Goal: Task Accomplishment & Management: Use online tool/utility

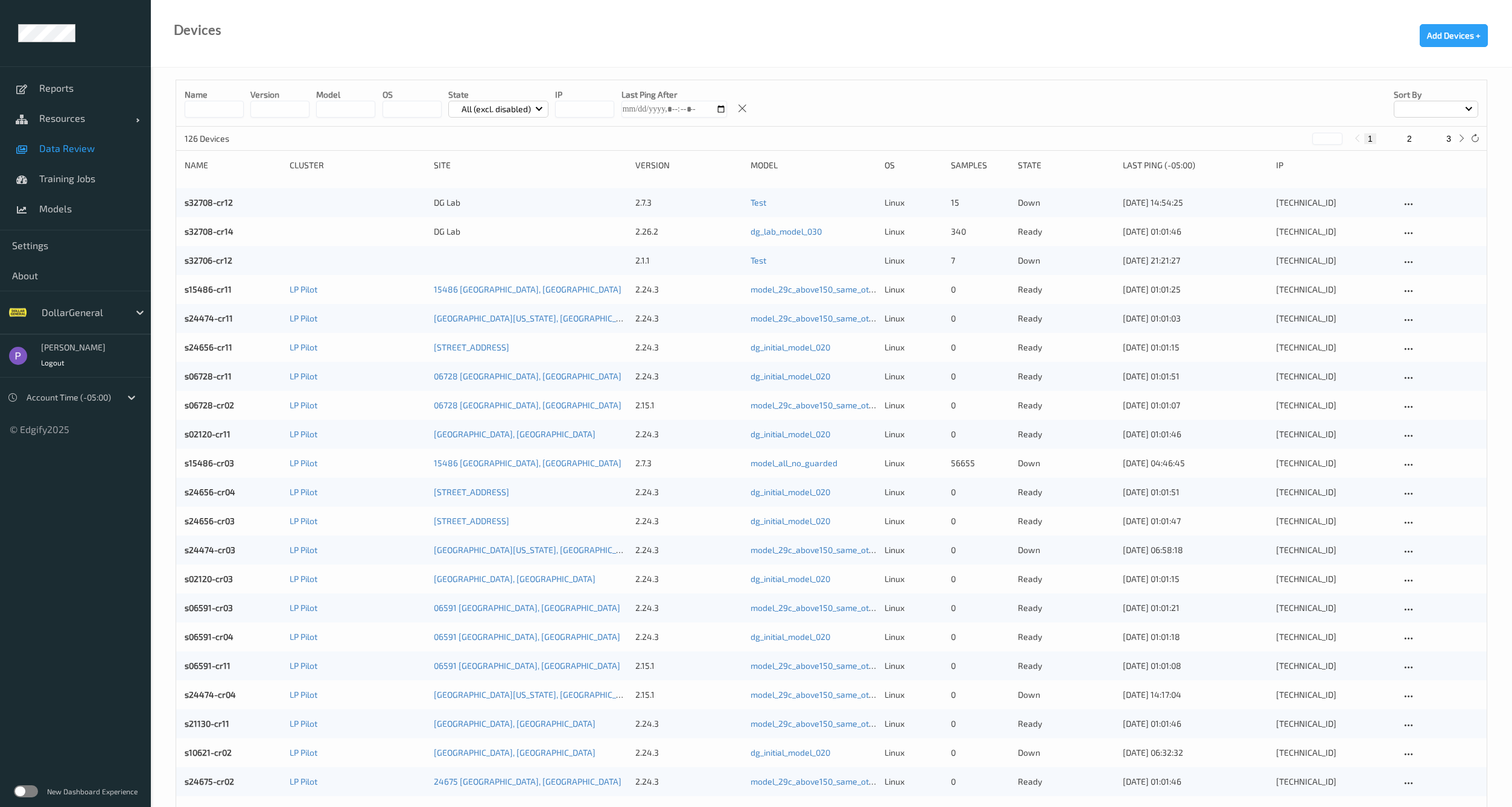
click at [64, 144] on span "Data Review" at bounding box center [88, 148] width 100 height 12
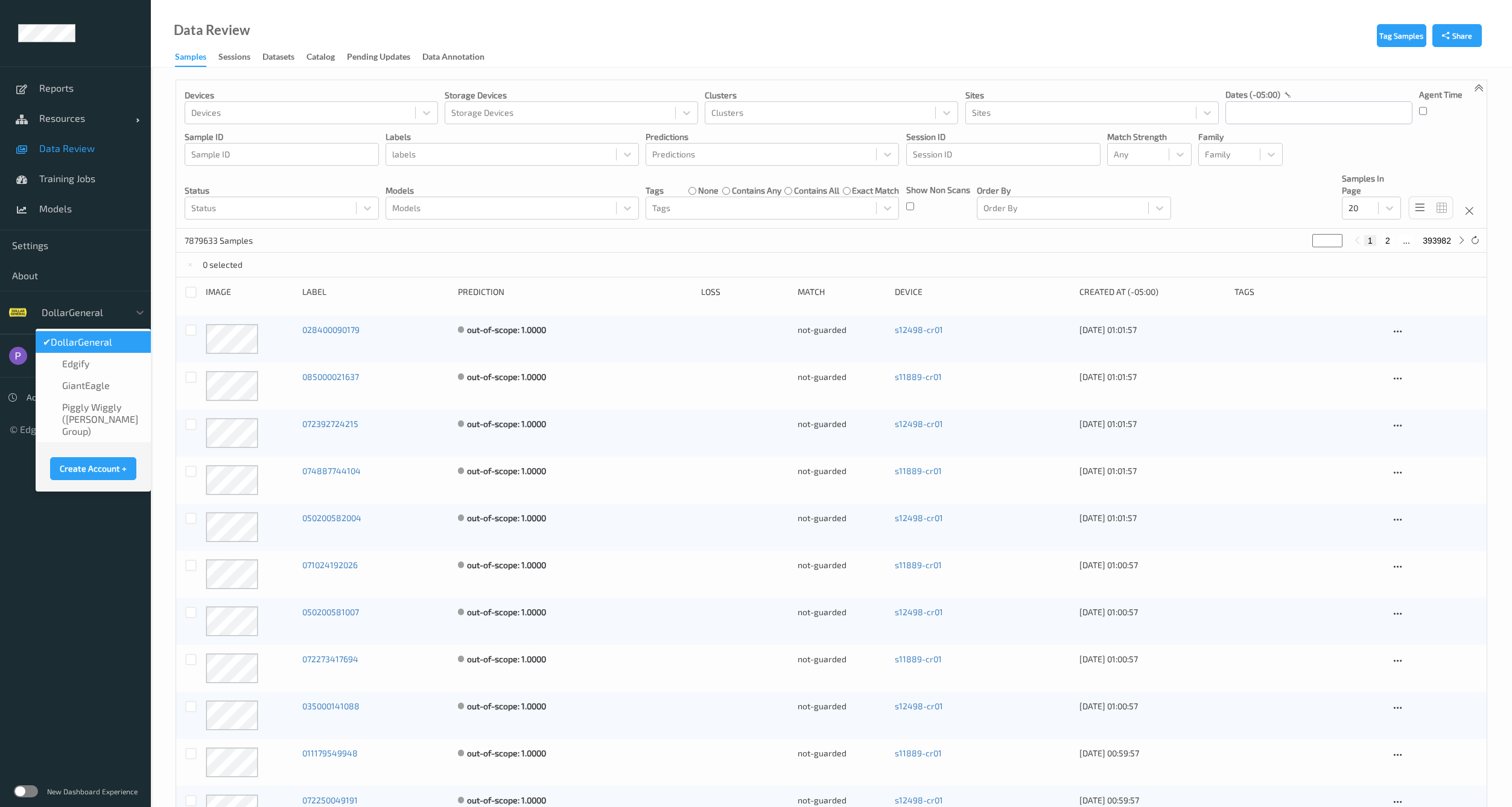
click at [94, 305] on div at bounding box center [82, 312] width 82 height 14
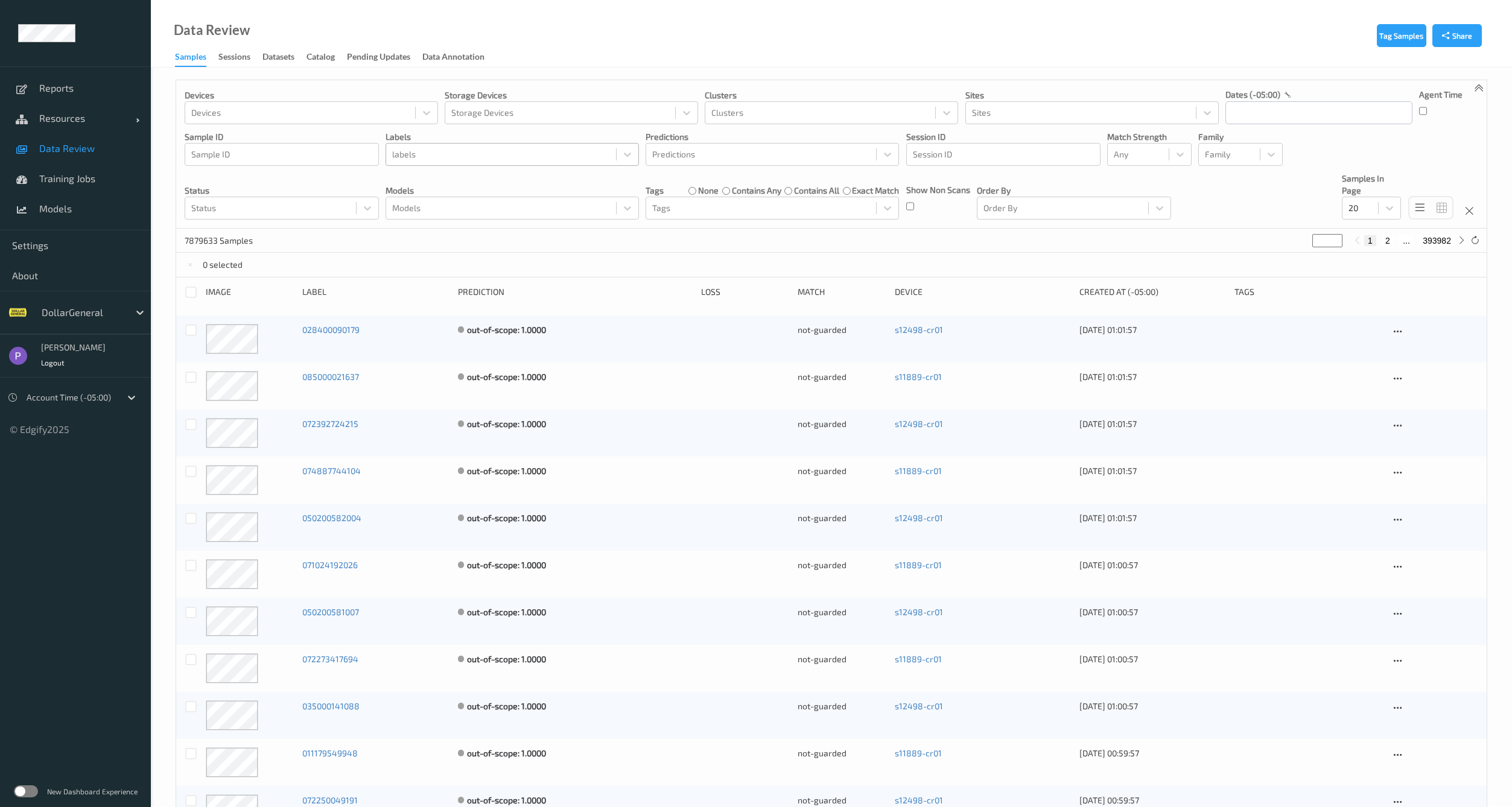
click at [484, 158] on div at bounding box center [501, 154] width 218 height 14
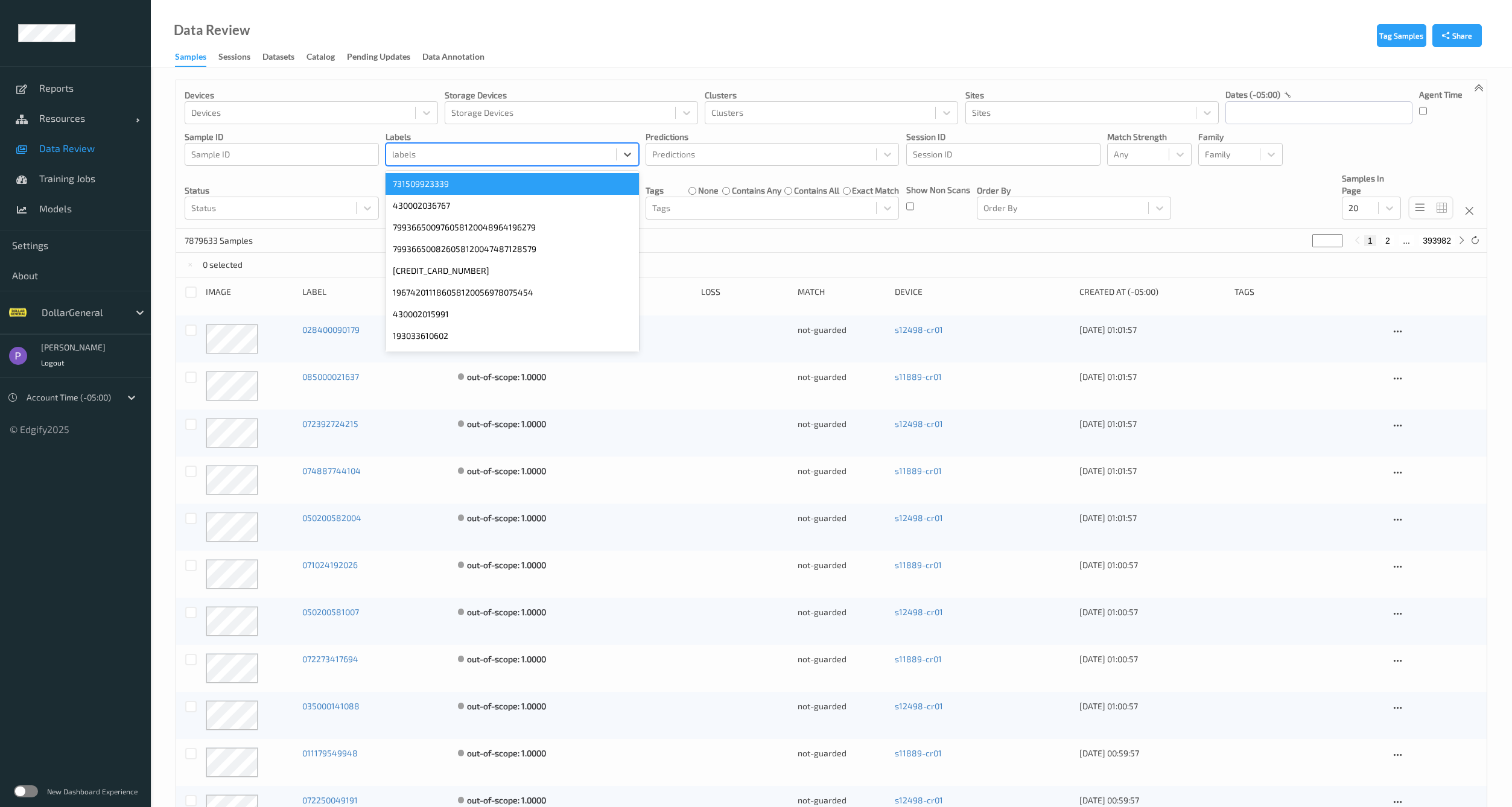
drag, startPoint x: 484, startPoint y: 158, endPoint x: 496, endPoint y: 160, distance: 12.2
click at [496, 160] on div "option 731509923339 focused, 1 of 4999. 4999 results available. Use Up and Down…" at bounding box center [512, 154] width 253 height 23
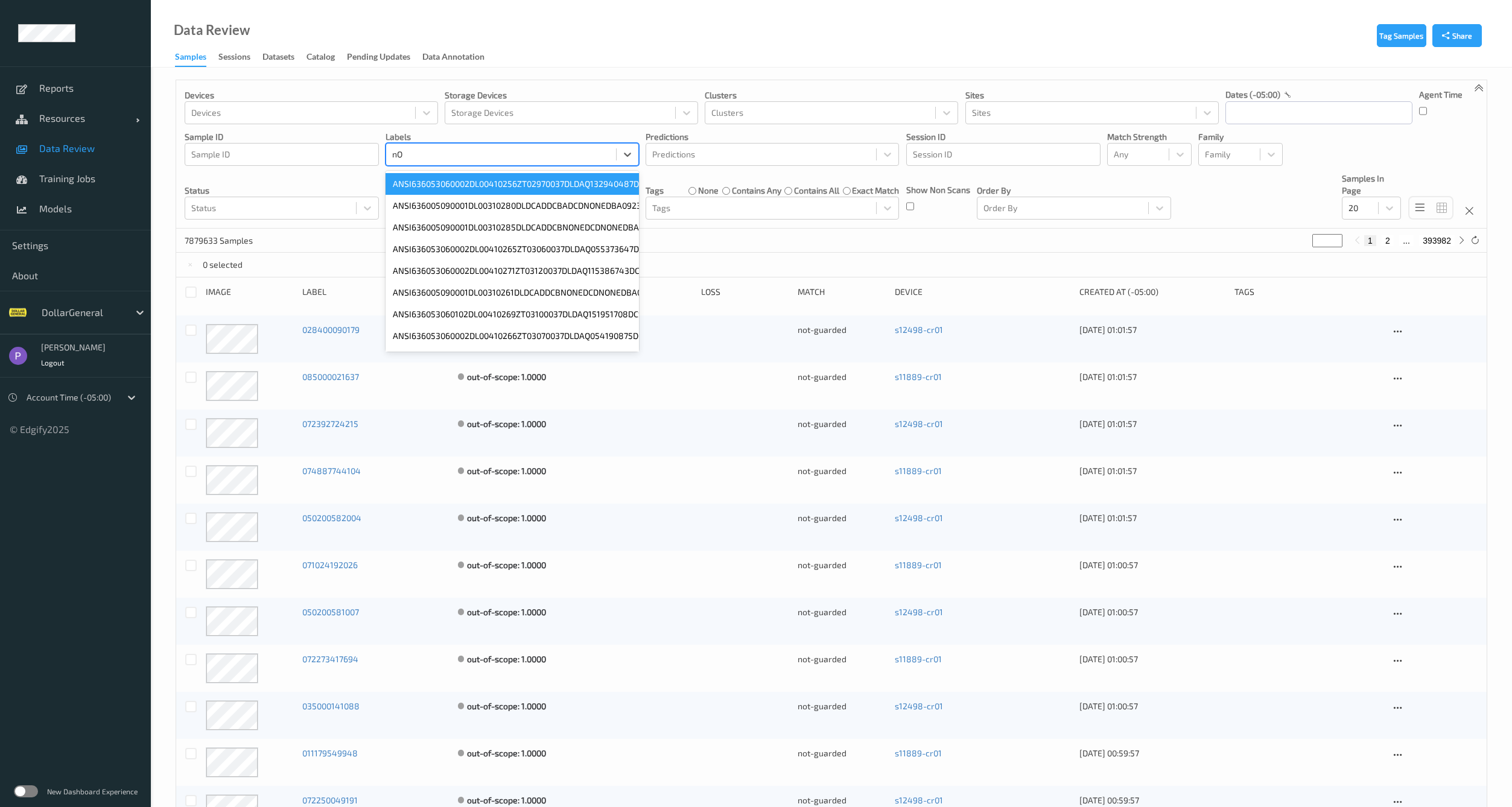
type input "n"
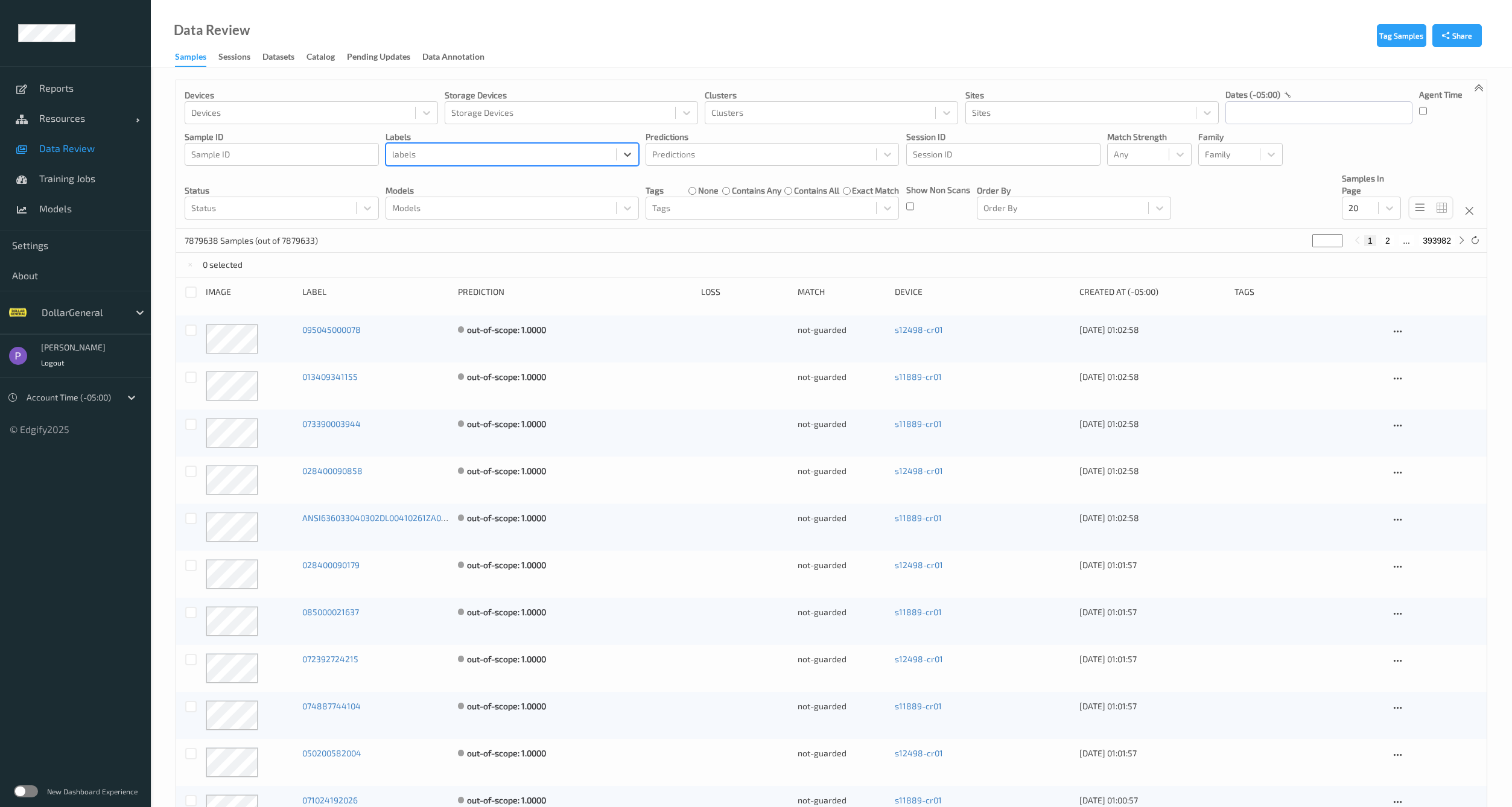
click at [487, 154] on div at bounding box center [501, 154] width 218 height 14
click at [481, 151] on div at bounding box center [501, 154] width 218 height 14
type input "Non-Scan"
click at [441, 181] on div "Non-Scan" at bounding box center [512, 184] width 253 height 22
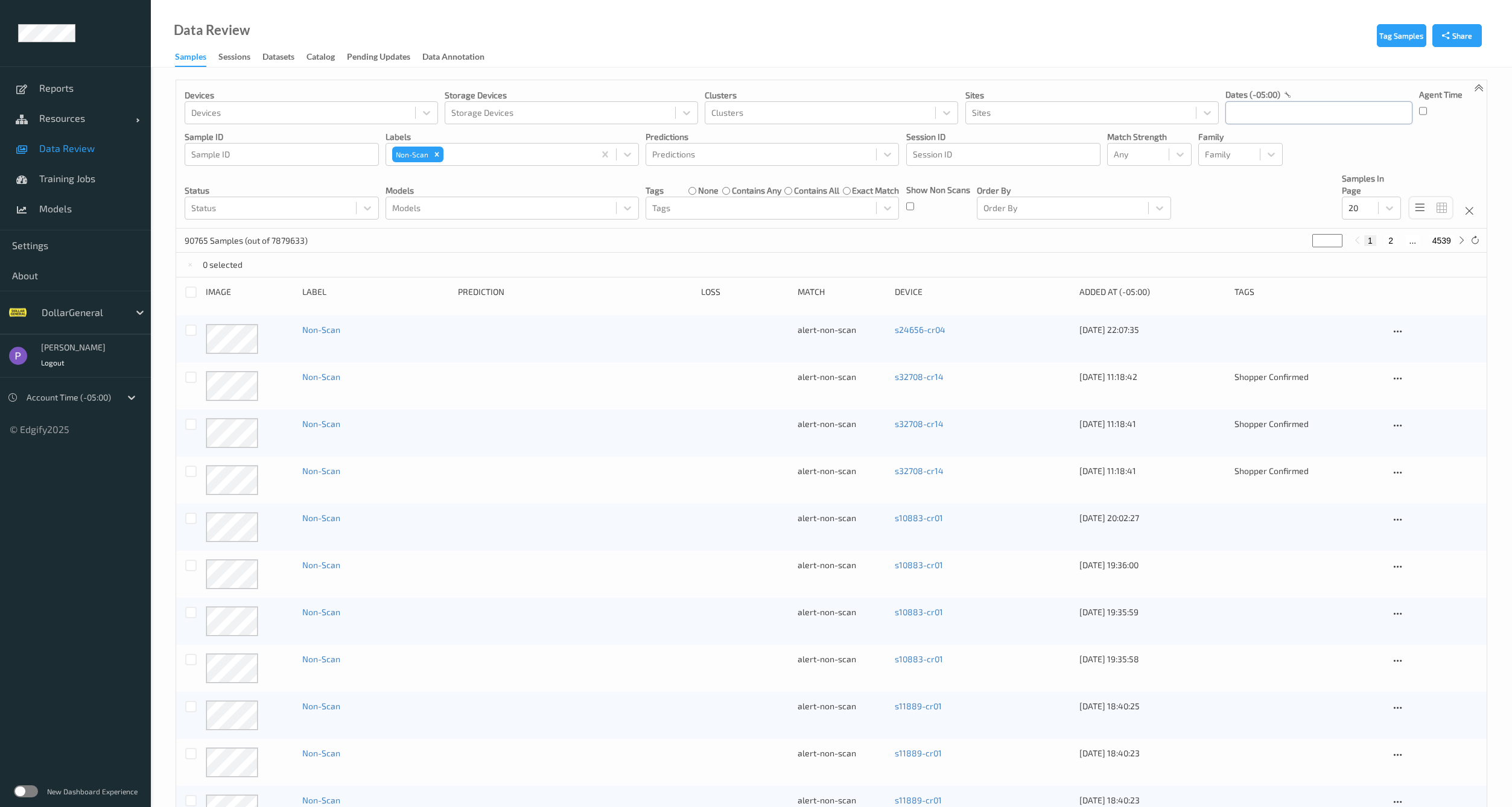
click at [1327, 121] on input "text" at bounding box center [1319, 112] width 187 height 23
click at [1235, 144] on button "button" at bounding box center [1237, 148] width 12 height 12
click at [1340, 217] on span "8" at bounding box center [1343, 214] width 17 height 17
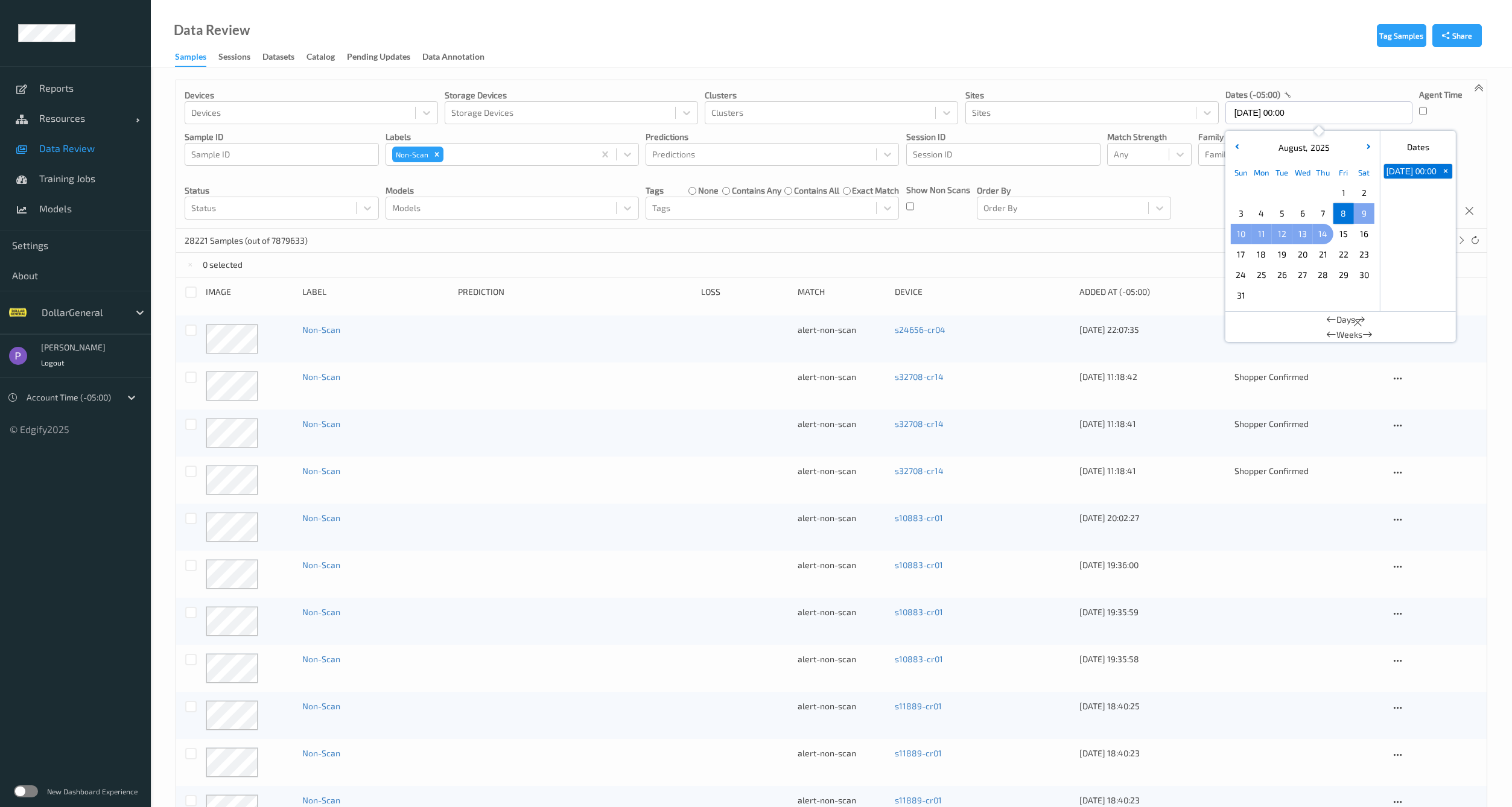
click at [1321, 236] on span "14" at bounding box center [1323, 234] width 17 height 17
click at [1187, 229] on div "6384 Samples (out of 7879633) * 1 2 ... 320" at bounding box center [831, 241] width 1310 height 24
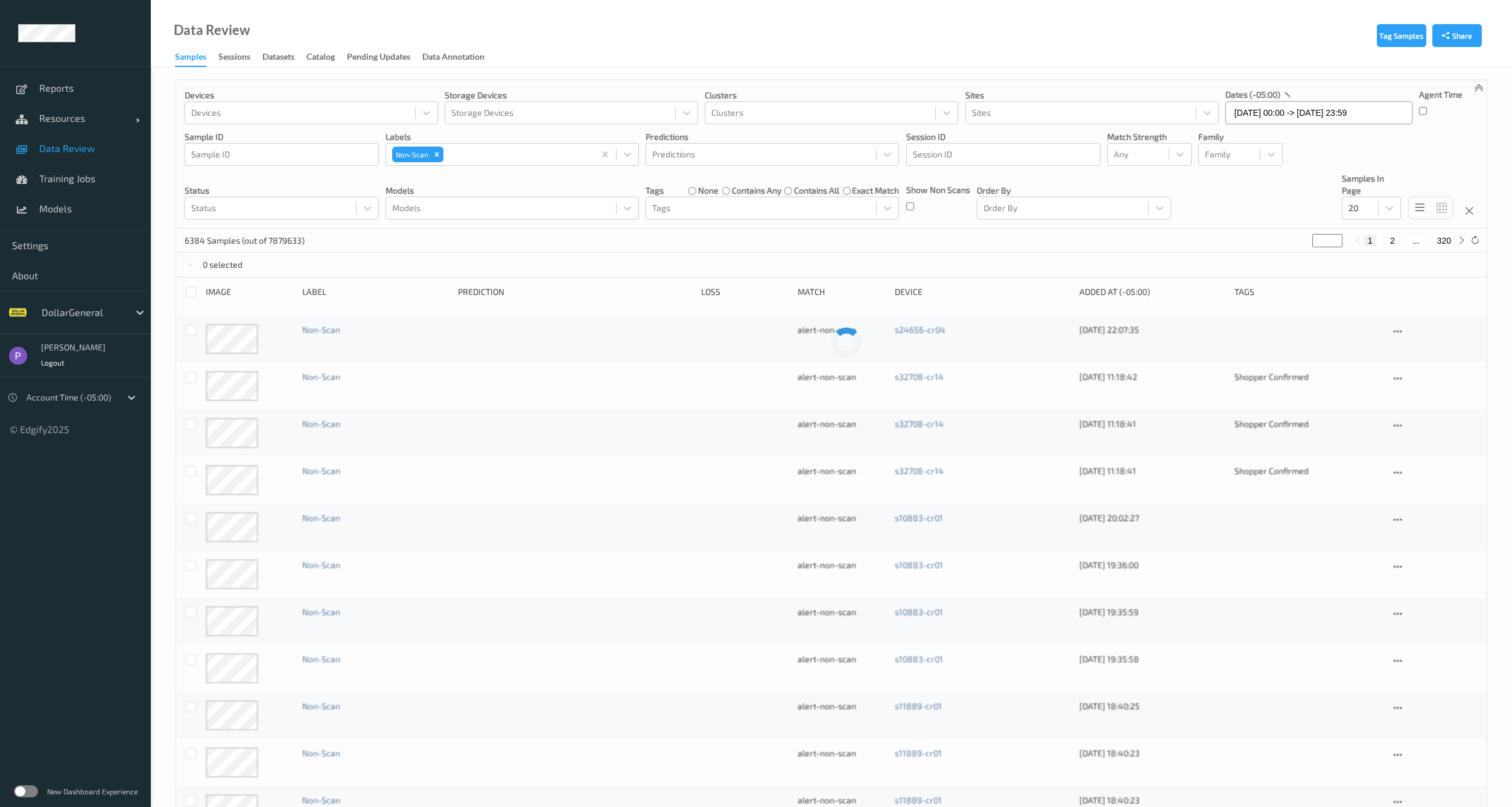
click at [1291, 117] on input "[DATE] 00:00 -> [DATE] 23:59" at bounding box center [1319, 112] width 187 height 23
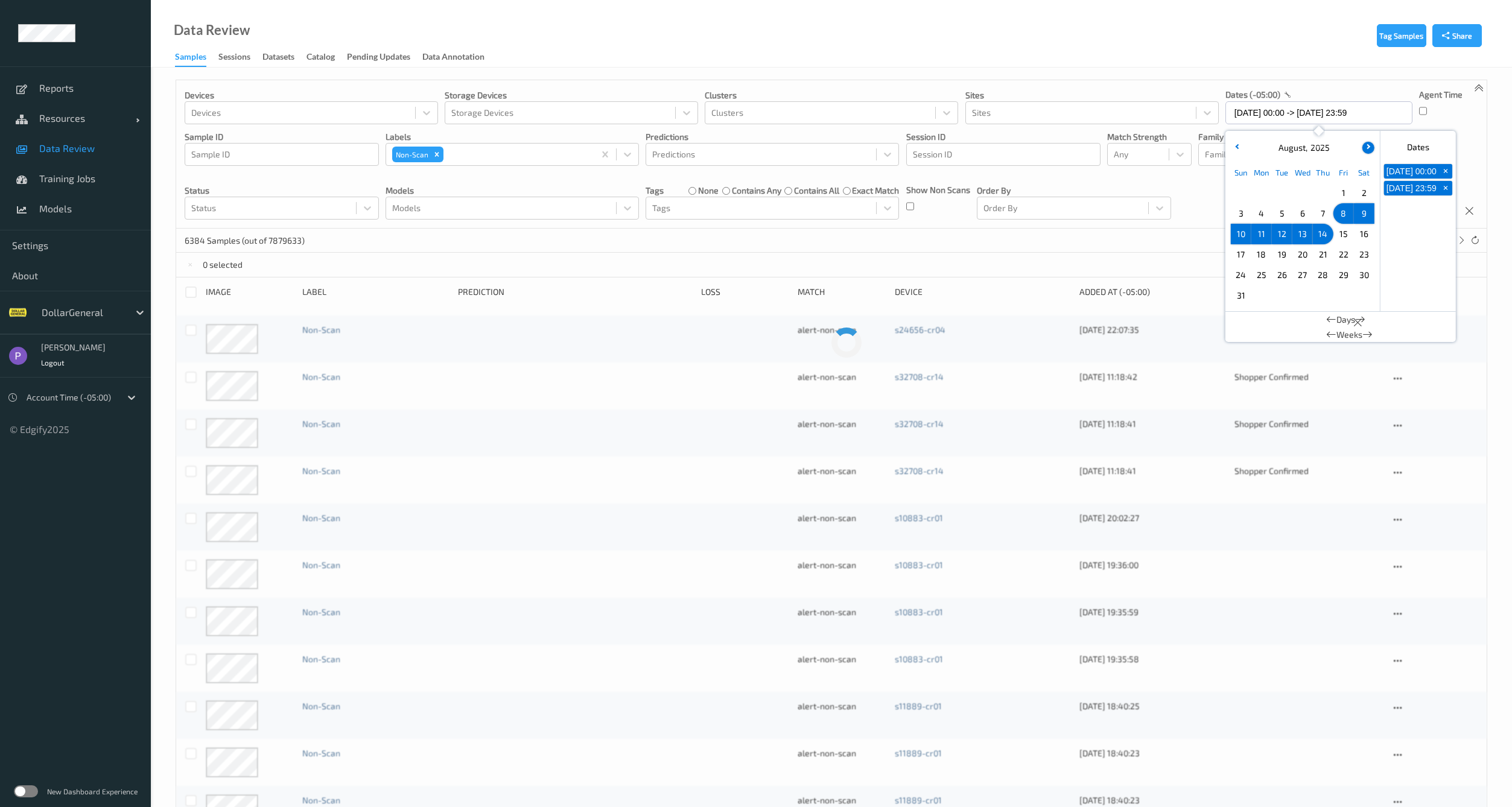
click at [1365, 147] on icon "button" at bounding box center [1367, 146] width 4 height 4
click at [1261, 214] on span "8" at bounding box center [1262, 214] width 17 height 17
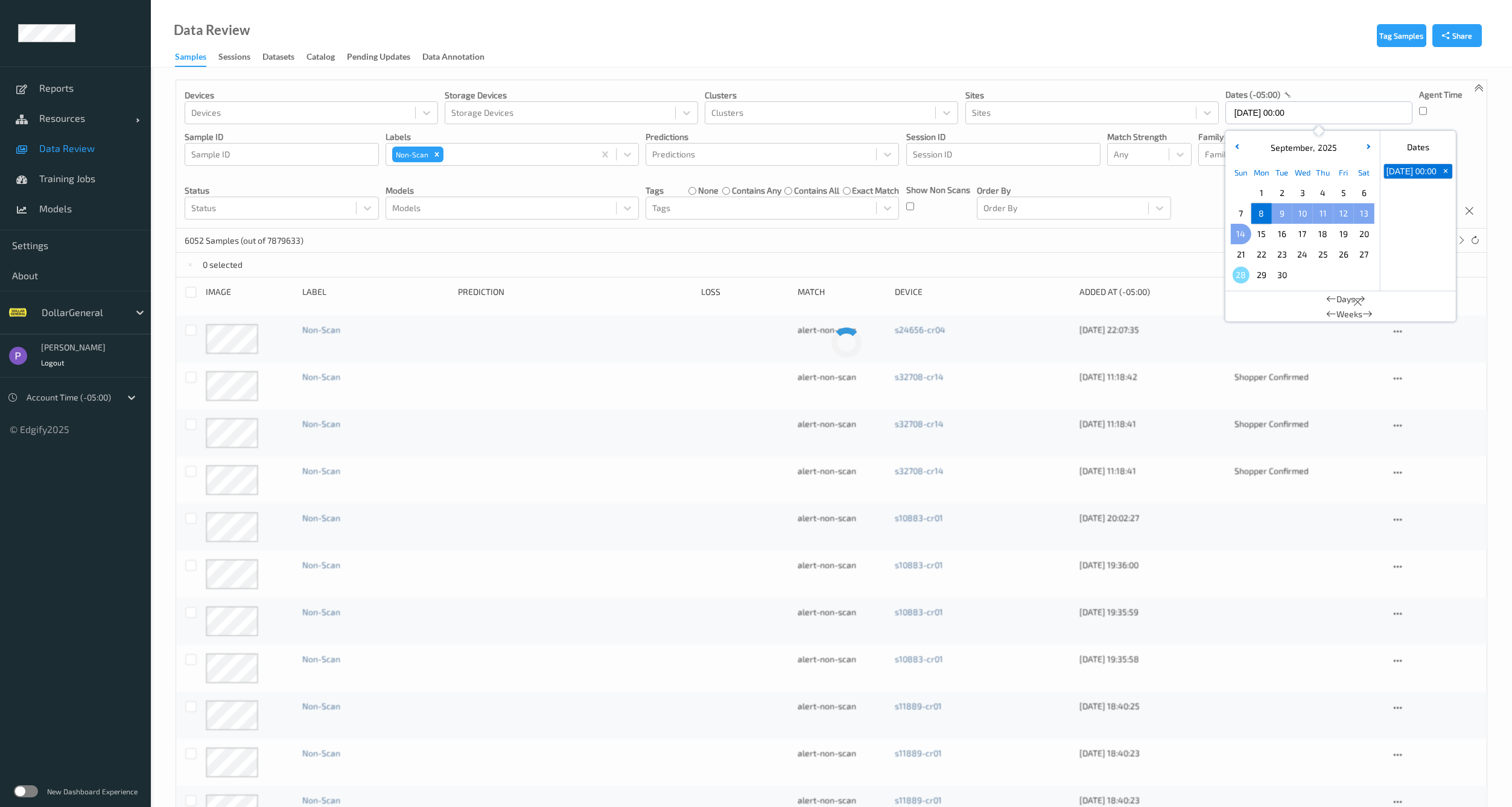
click at [1244, 232] on span "14" at bounding box center [1241, 234] width 17 height 17
type input "[DATE] 00:00 -> [DATE] 23:59"
click at [1167, 224] on div "Devices Devices Storage Devices Storage Devices Clusters Clusters Sites Sites d…" at bounding box center [831, 154] width 1310 height 148
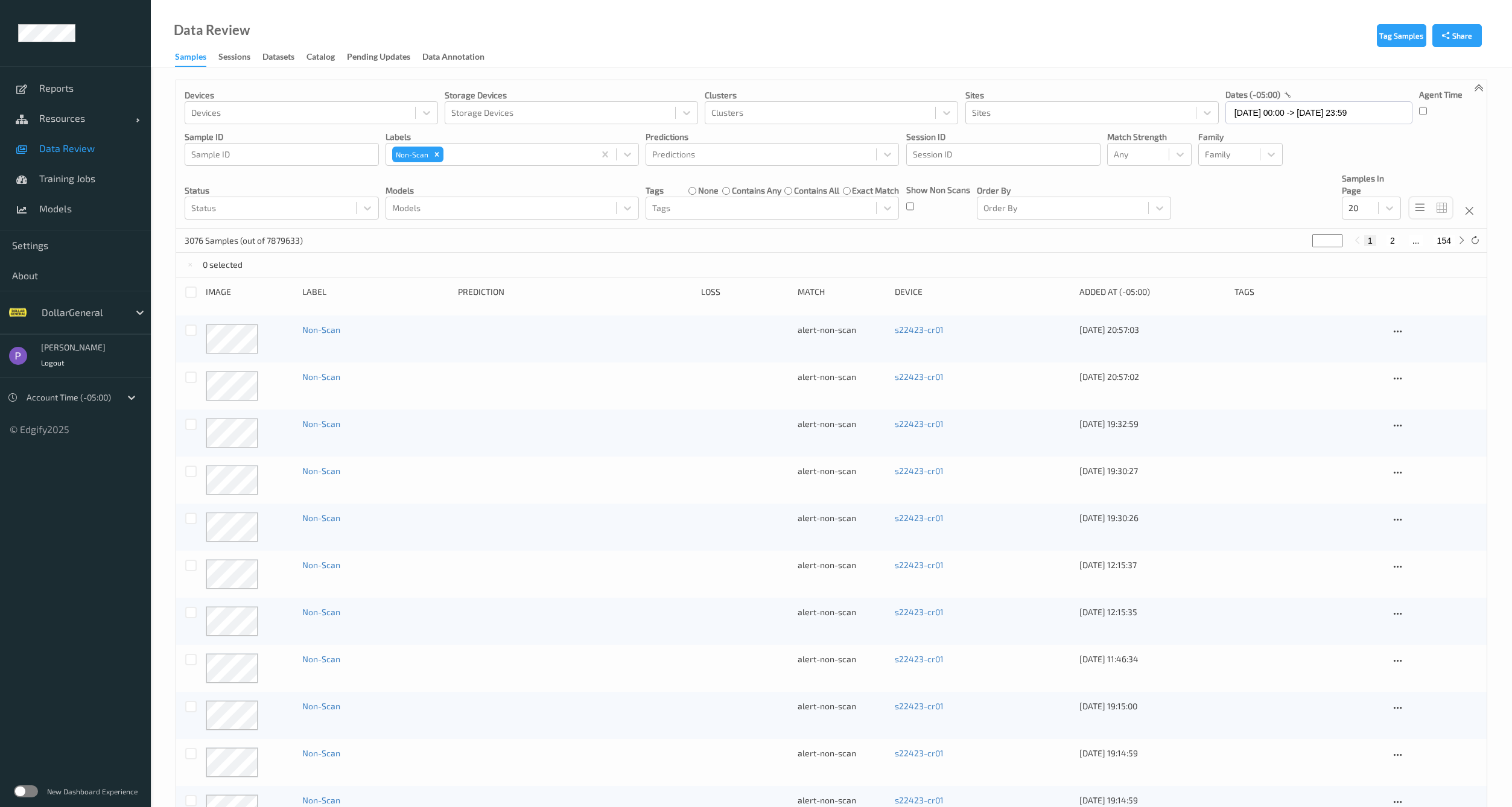
click at [1390, 234] on div "1 2 ... 154" at bounding box center [1409, 241] width 118 height 13
click at [1392, 240] on button "2" at bounding box center [1392, 241] width 12 height 10
type input "*"
click at [195, 292] on div at bounding box center [190, 291] width 11 height 11
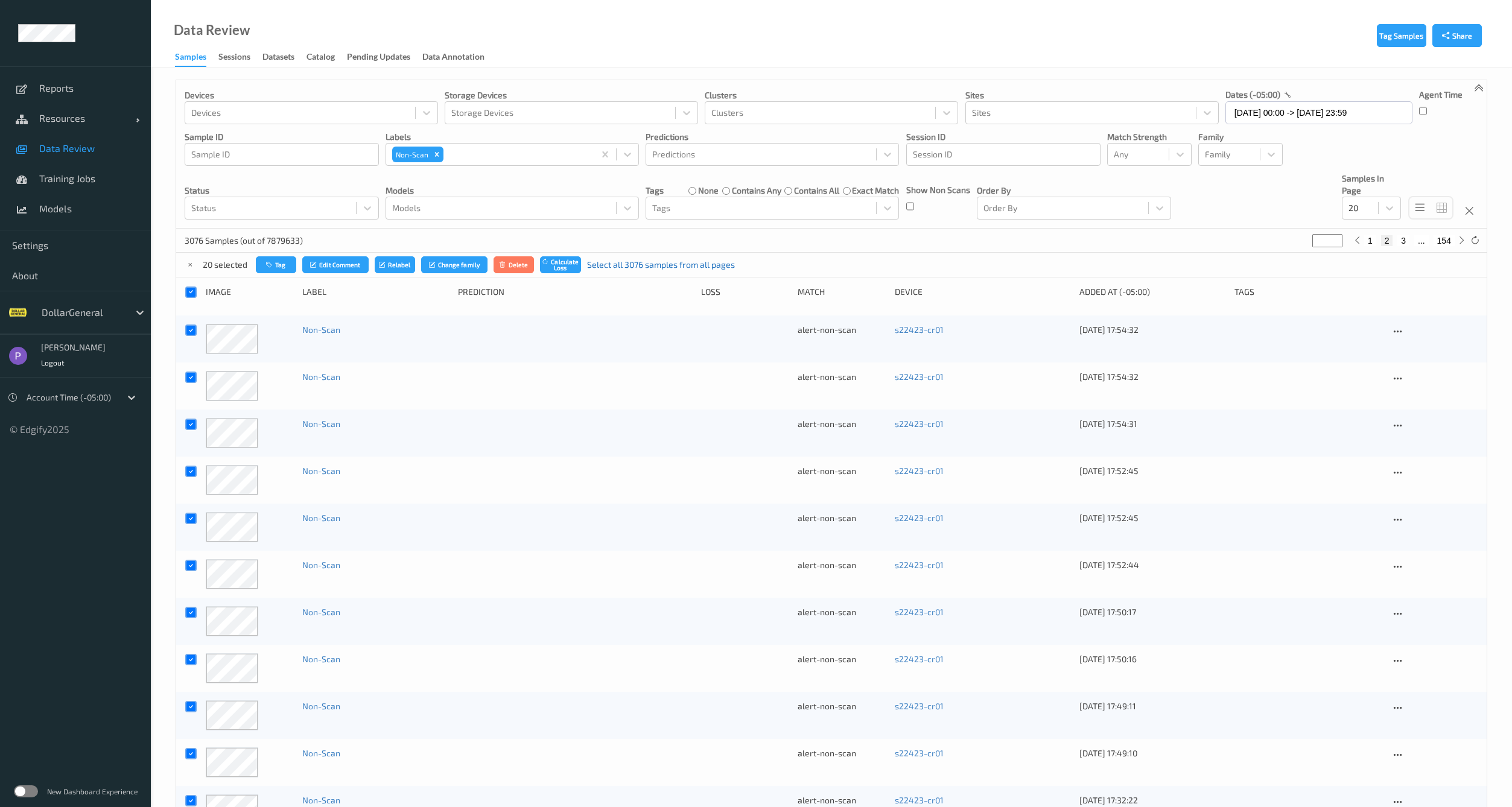
click at [640, 263] on link "Select all 3076 samples from all pages" at bounding box center [660, 265] width 148 height 12
click at [525, 270] on button "Delete" at bounding box center [522, 265] width 41 height 17
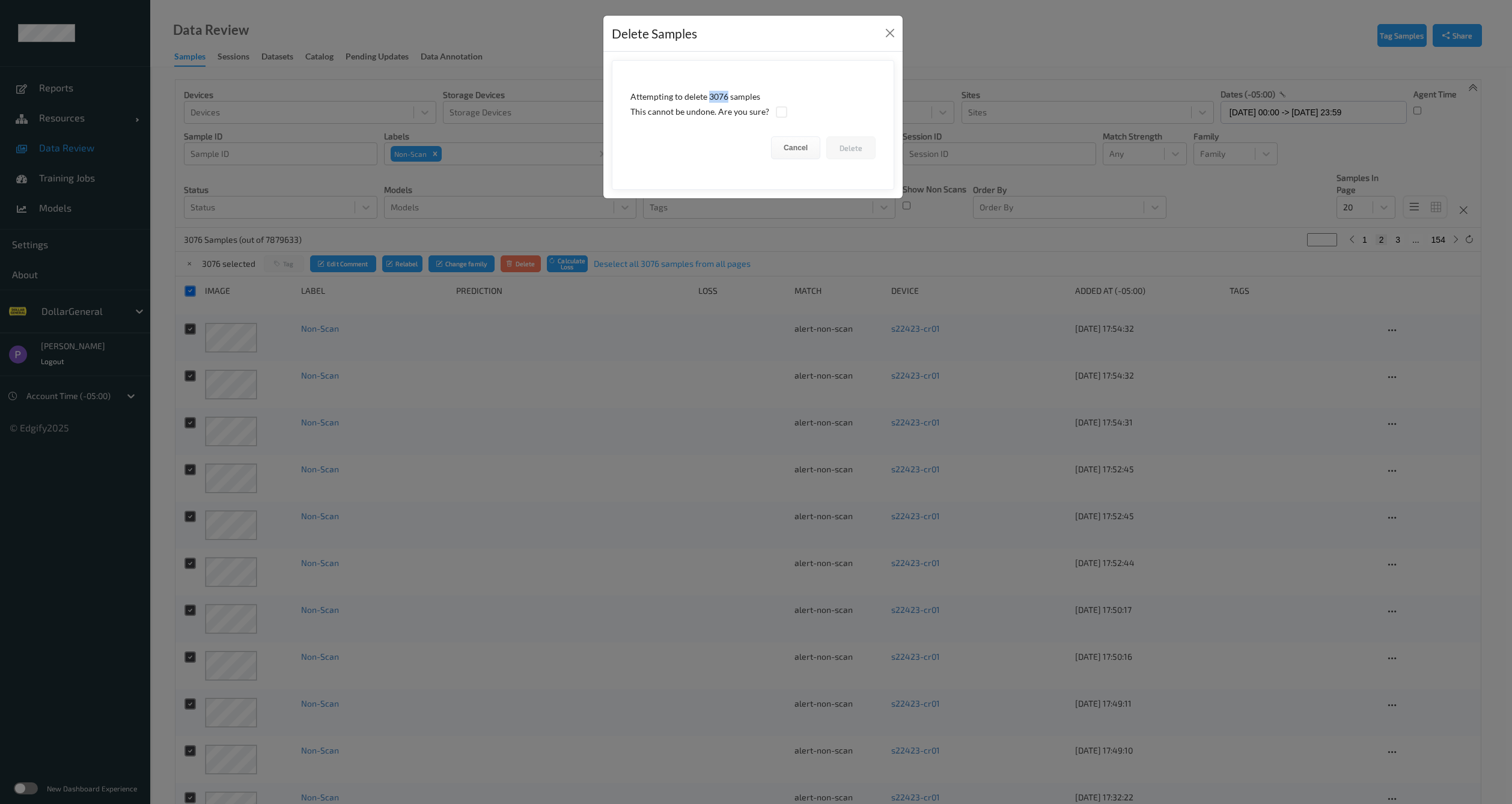
drag, startPoint x: 709, startPoint y: 94, endPoint x: 728, endPoint y: 96, distance: 19.1
click at [728, 96] on div "Attempting to delete 3076 samples" at bounding box center [753, 97] width 245 height 12
click at [886, 34] on button "Close" at bounding box center [890, 33] width 17 height 17
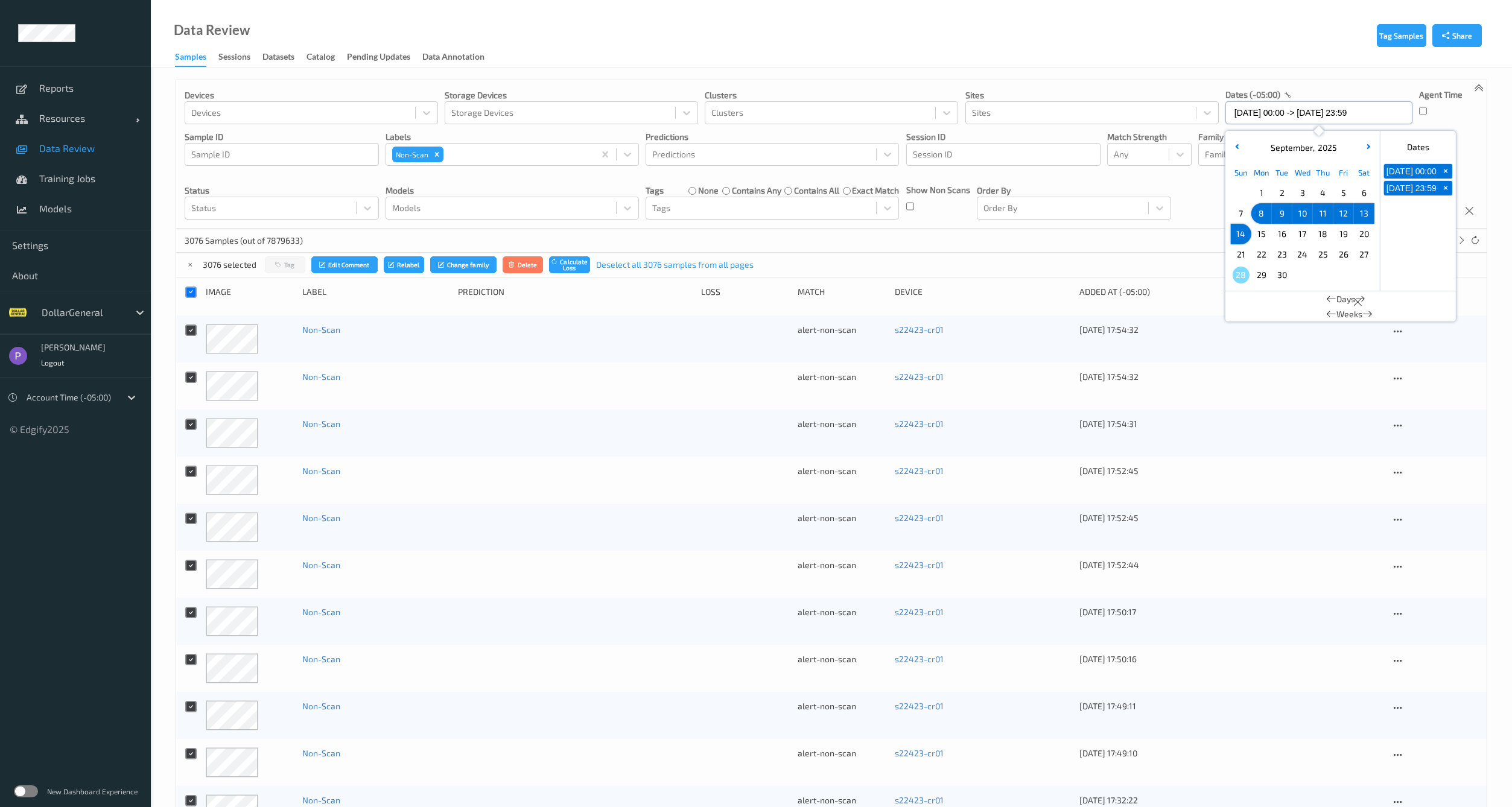
click at [1258, 109] on input "[DATE] 00:00 -> [DATE] 23:59" at bounding box center [1319, 112] width 187 height 23
click at [1263, 215] on span "8" at bounding box center [1262, 214] width 17 height 17
type input "[DATE] 00:00"
type input "*"
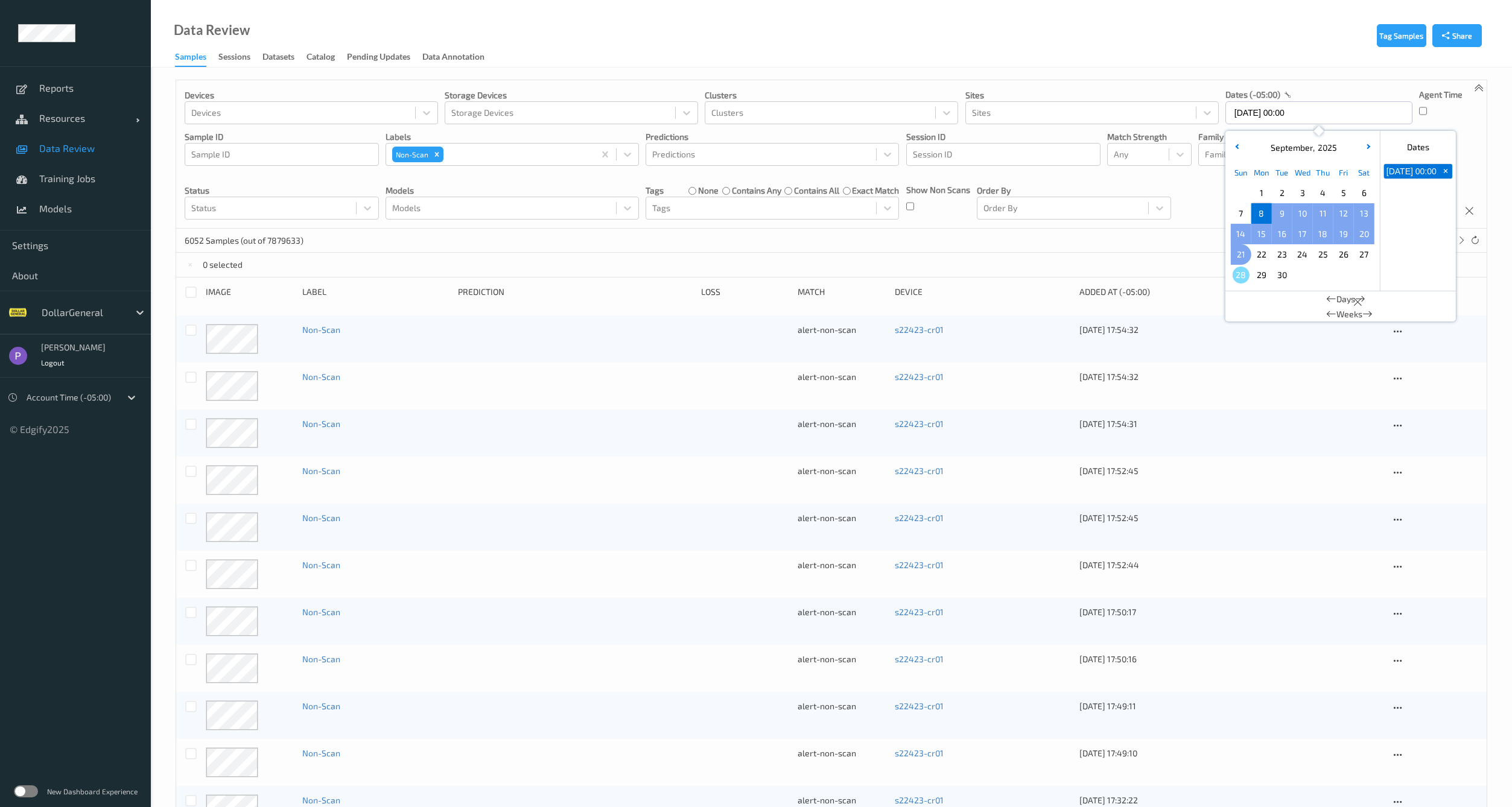
click at [1243, 256] on span "21" at bounding box center [1241, 254] width 17 height 17
type input "[DATE] 00:00 -> [DATE] 23:59"
click at [1124, 240] on div "5274 Samples (out of 7879633) * 1 2 ... 264" at bounding box center [831, 241] width 1310 height 24
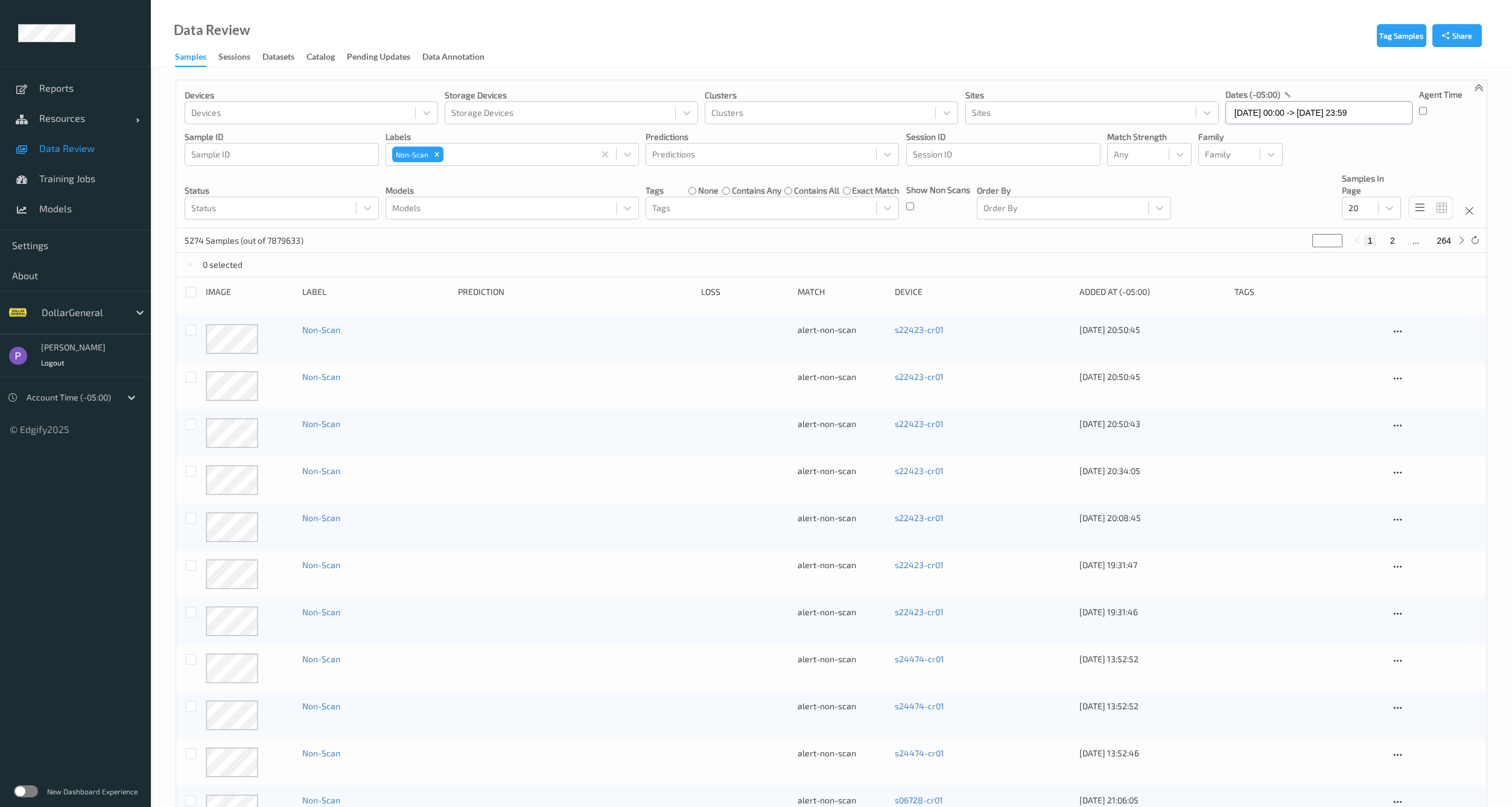
click at [1256, 117] on input "[DATE] 00:00 -> [DATE] 23:59" at bounding box center [1319, 112] width 187 height 23
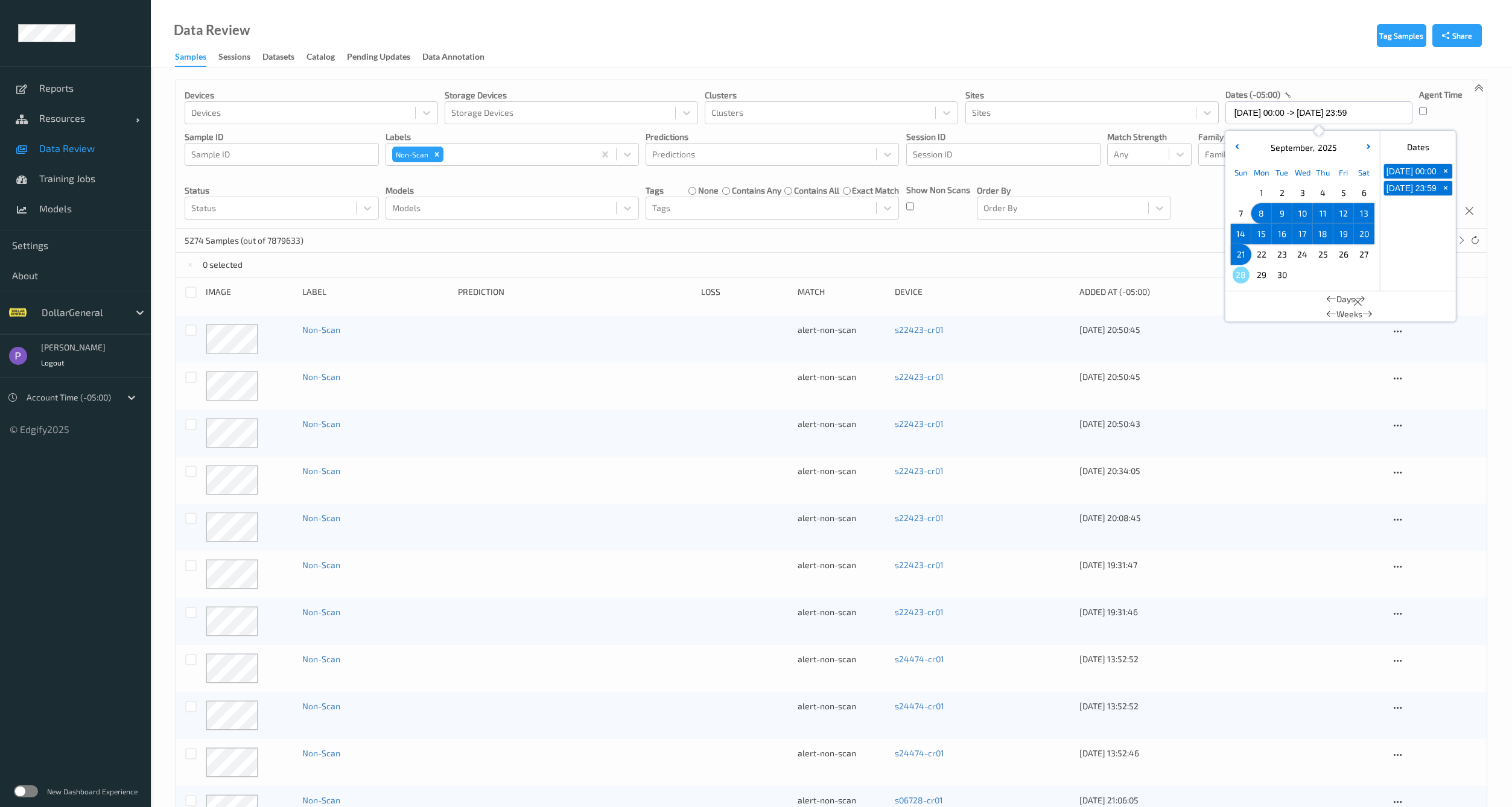
click at [1016, 70] on div "Tag Samples Share Devices Devices Storage Devices Storage Devices Clusters Clus…" at bounding box center [831, 686] width 1361 height 1238
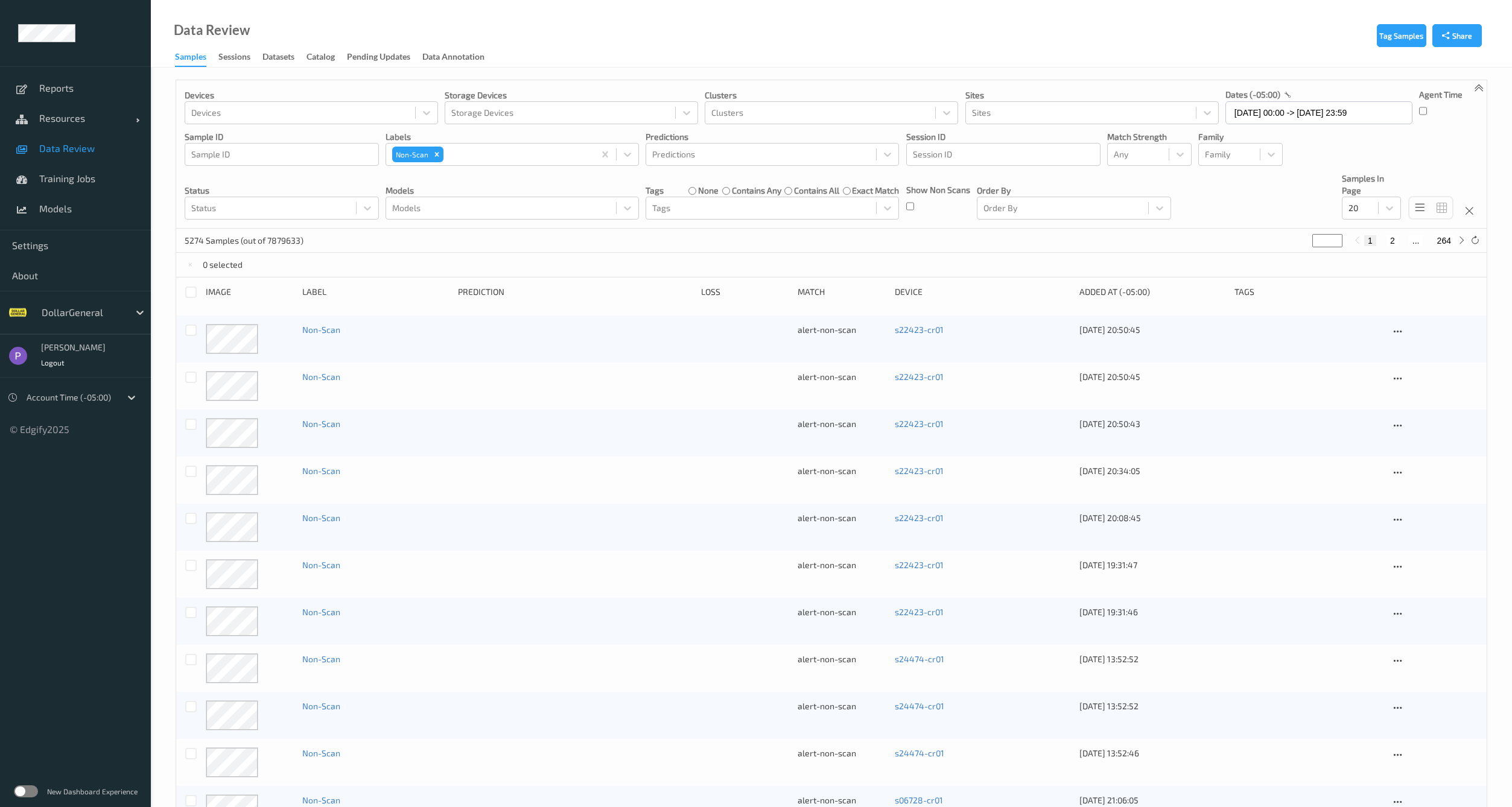
click at [64, 399] on div at bounding box center [70, 397] width 88 height 14
drag, startPoint x: 90, startPoint y: 564, endPoint x: 97, endPoint y: 557, distance: 9.9
click at [91, 564] on ul "Reports Resources Devices Clusters Sites Data Review Training Jobs Models Setti…" at bounding box center [75, 403] width 151 height 807
click at [1238, 111] on input "[DATE] 00:00 -> [DATE] 23:59" at bounding box center [1319, 112] width 187 height 23
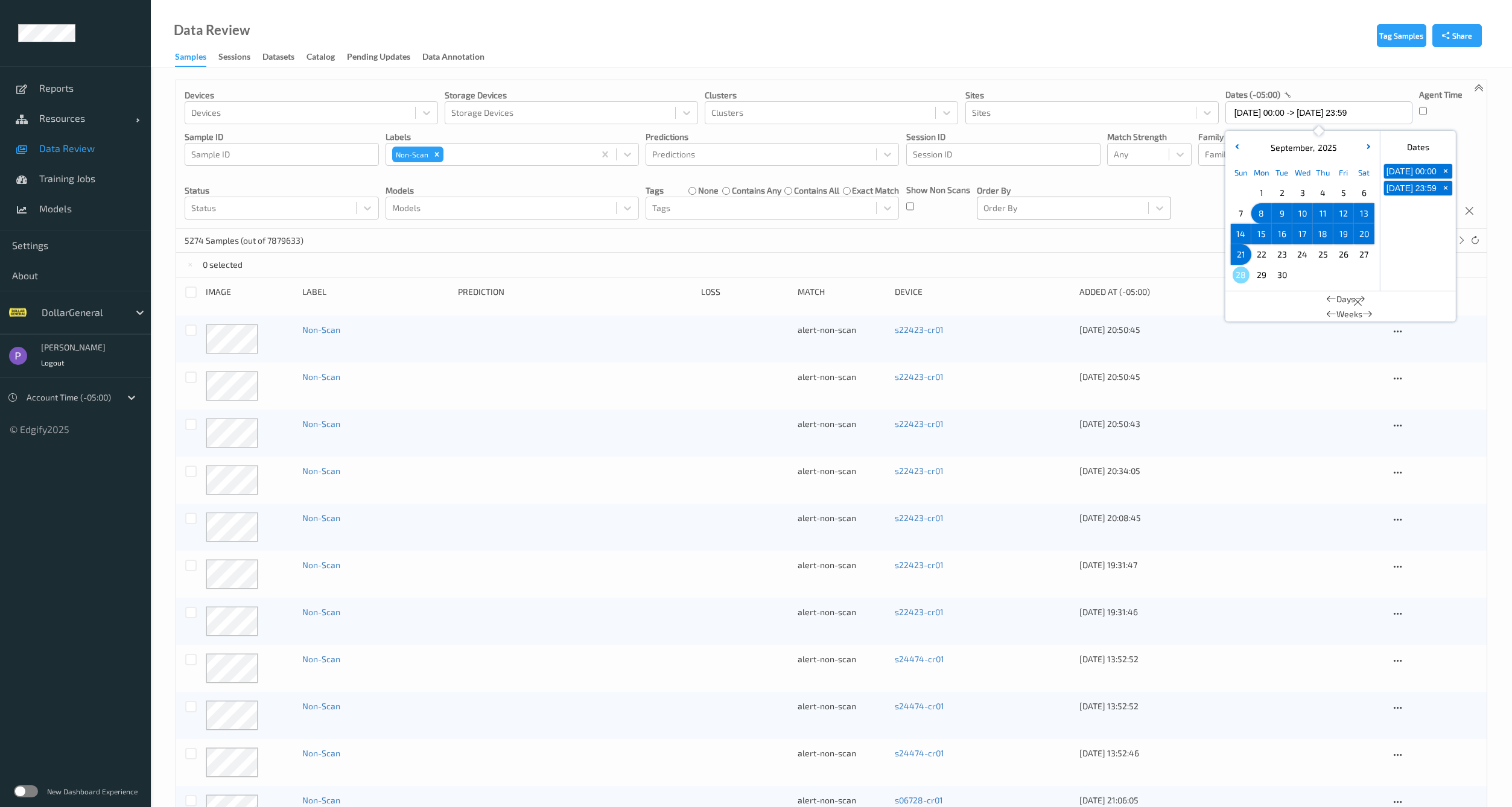
click at [1070, 208] on div at bounding box center [1063, 208] width 159 height 14
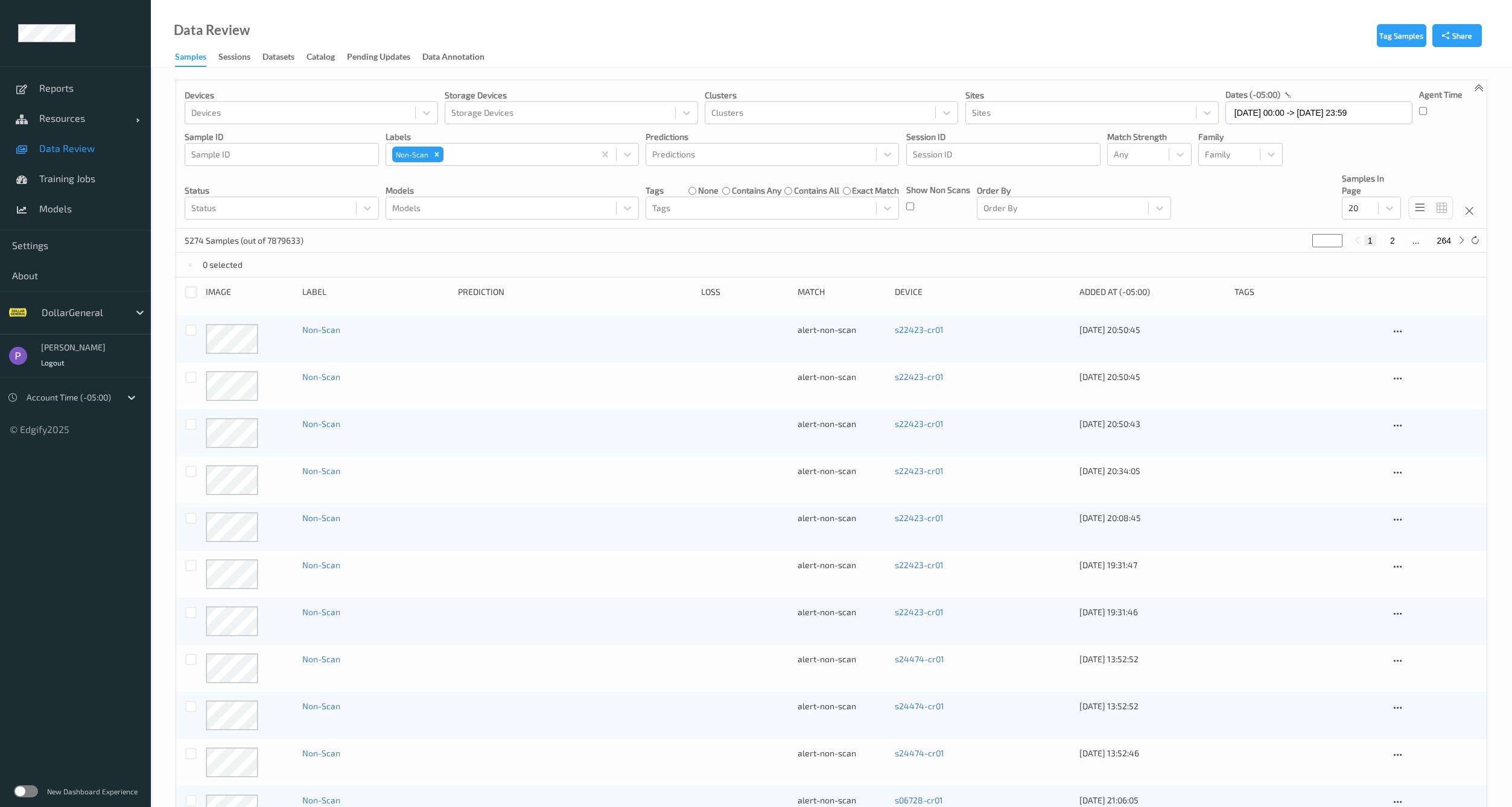
click at [186, 294] on div at bounding box center [190, 291] width 11 height 11
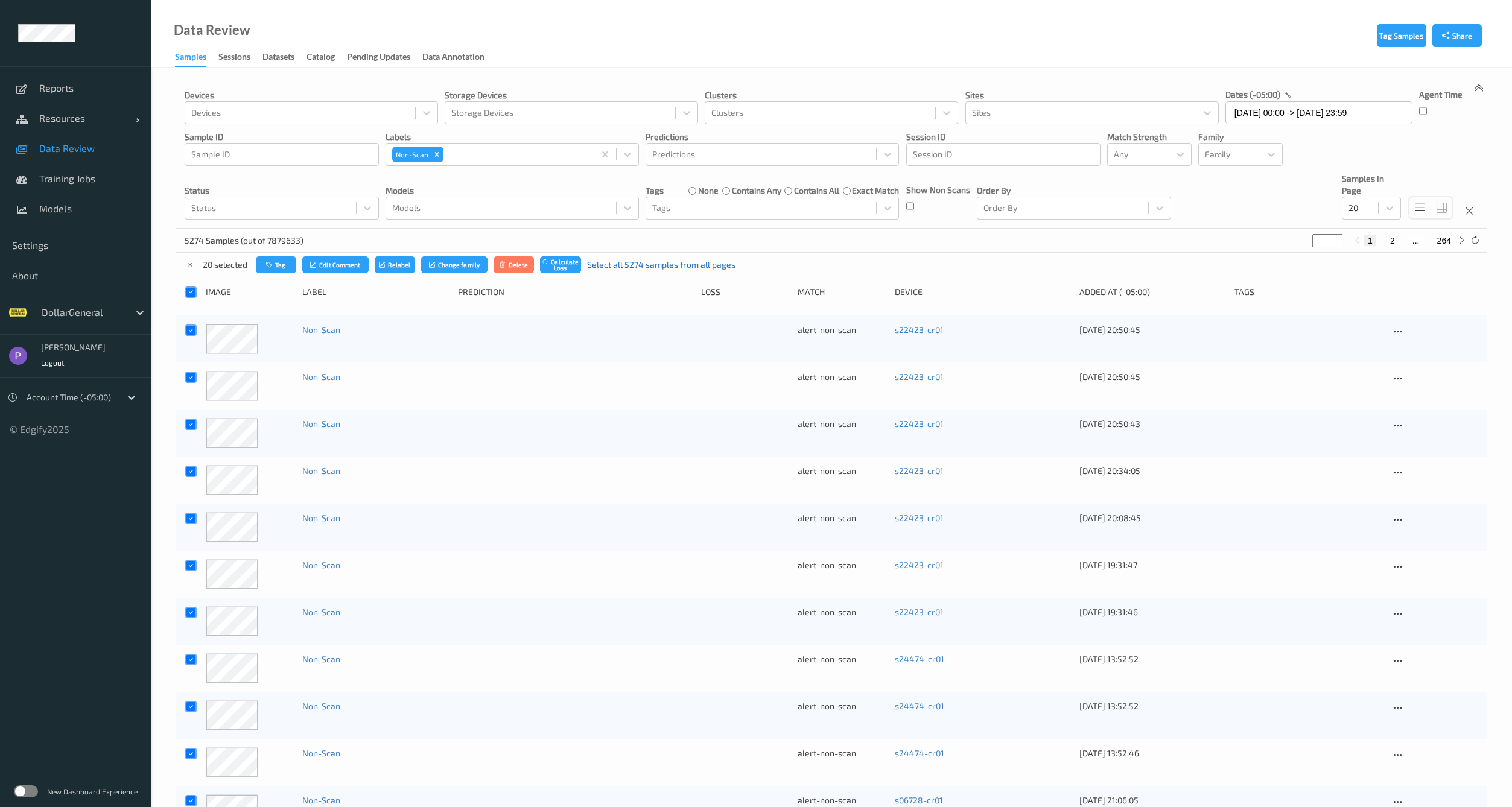
click at [620, 265] on link "Select all 5274 samples from all pages" at bounding box center [661, 265] width 148 height 12
click at [526, 268] on button "Delete" at bounding box center [523, 265] width 41 height 17
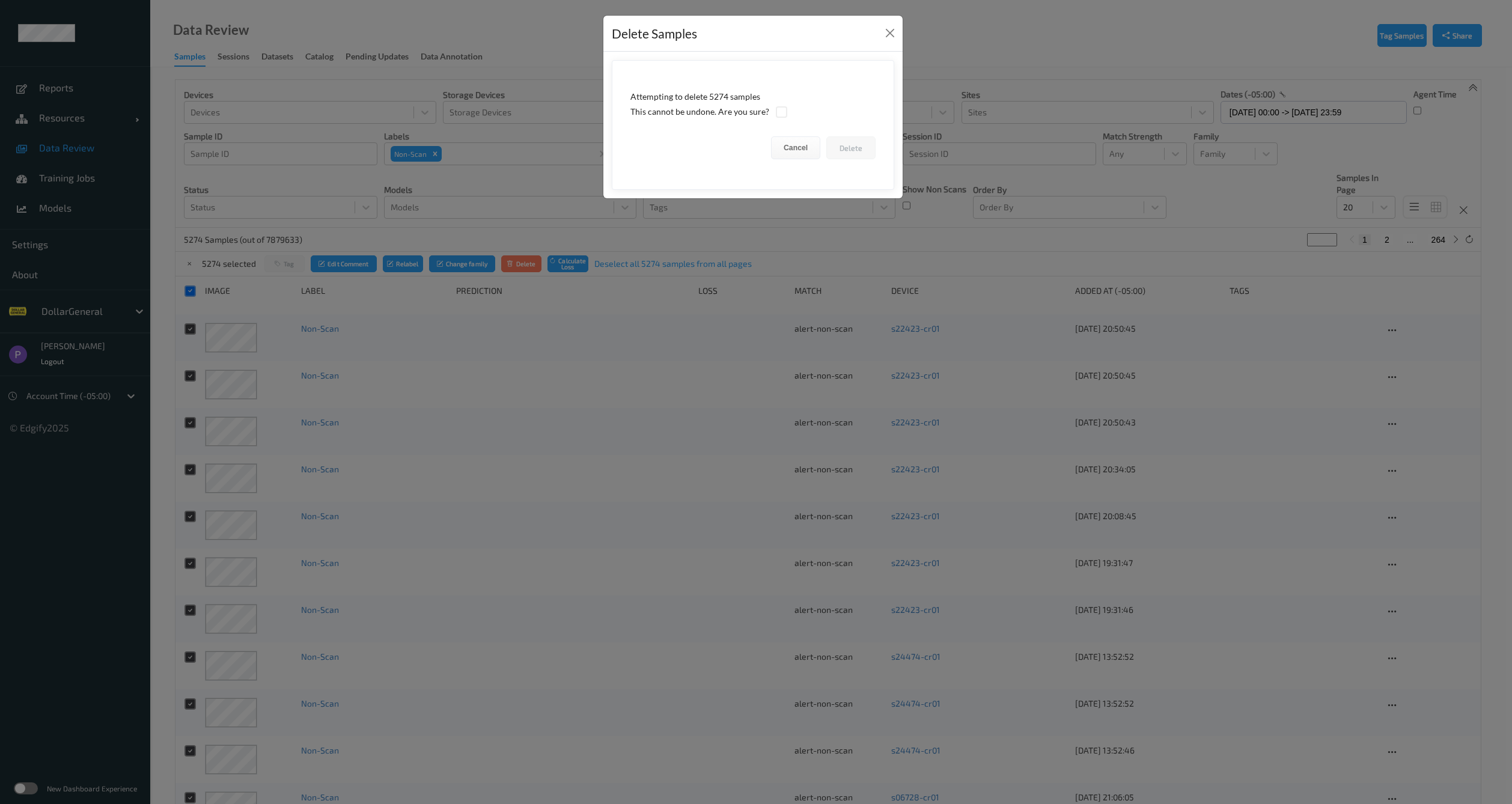
click at [712, 98] on div "Attempting to delete 5274 samples" at bounding box center [753, 97] width 245 height 12
click at [777, 110] on div at bounding box center [781, 111] width 11 height 11
click at [862, 146] on button "Delete" at bounding box center [851, 148] width 49 height 23
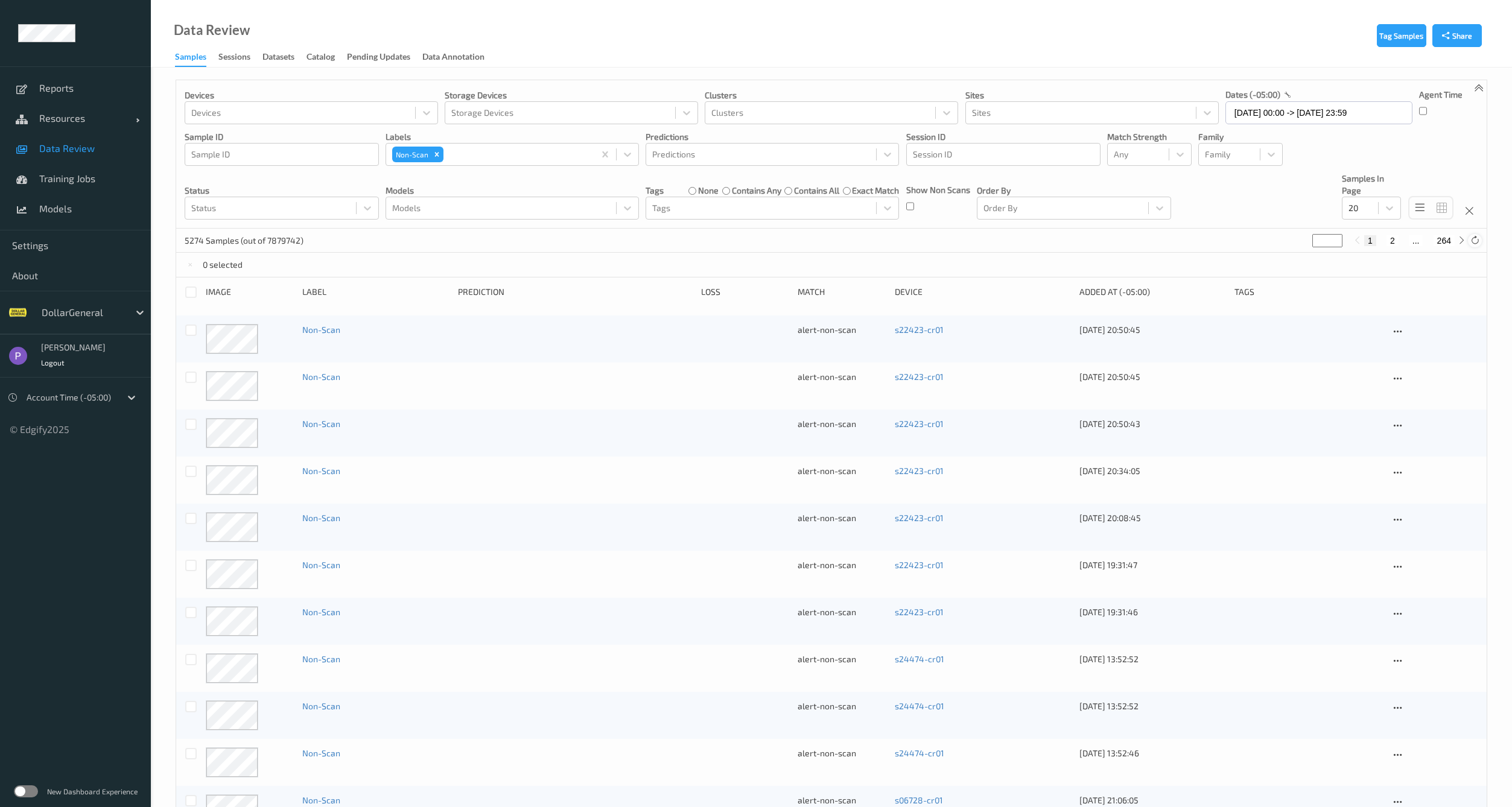
click at [1475, 241] on icon at bounding box center [1475, 241] width 9 height 9
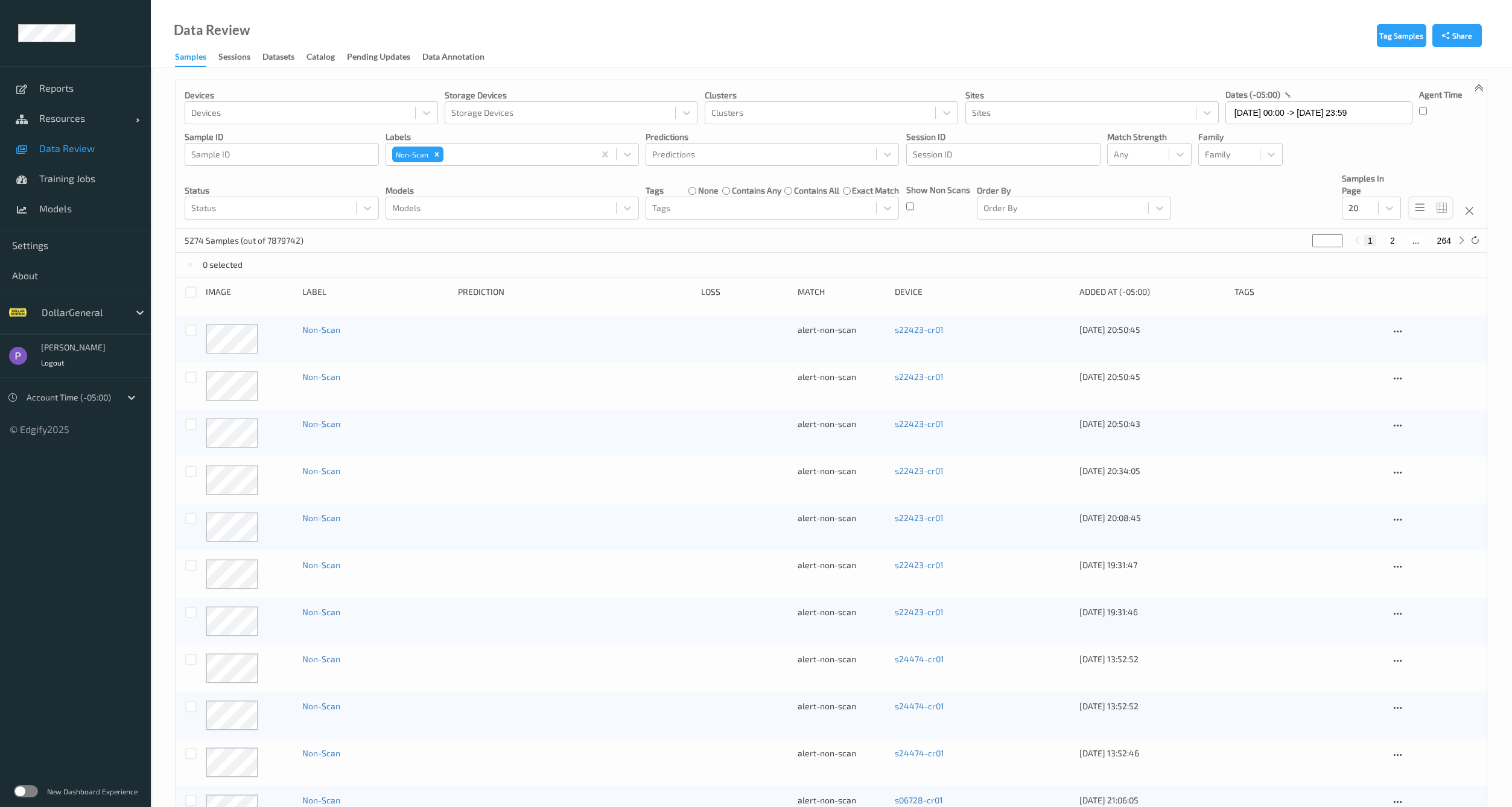
click at [200, 234] on div "5274 Samples (out of 7879742)" at bounding box center [244, 241] width 119 height 13
drag, startPoint x: 199, startPoint y: 233, endPoint x: 194, endPoint y: 239, distance: 7.8
click at [198, 236] on div "5274 Samples (out of 7879742)" at bounding box center [244, 241] width 119 height 13
click at [194, 239] on p "5274 Samples (out of 7879742)" at bounding box center [244, 241] width 119 height 12
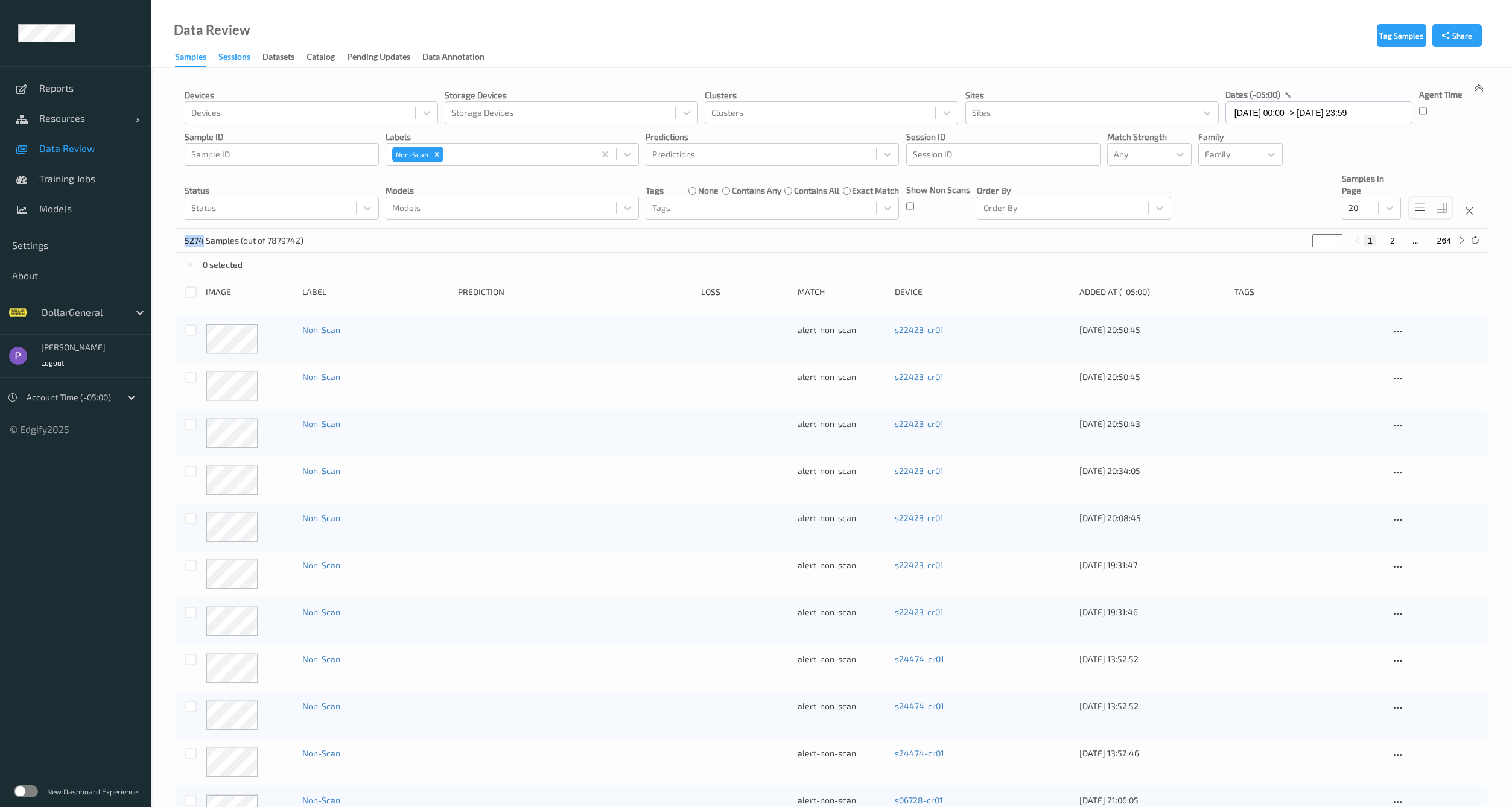
click at [244, 54] on div "Sessions" at bounding box center [234, 58] width 32 height 15
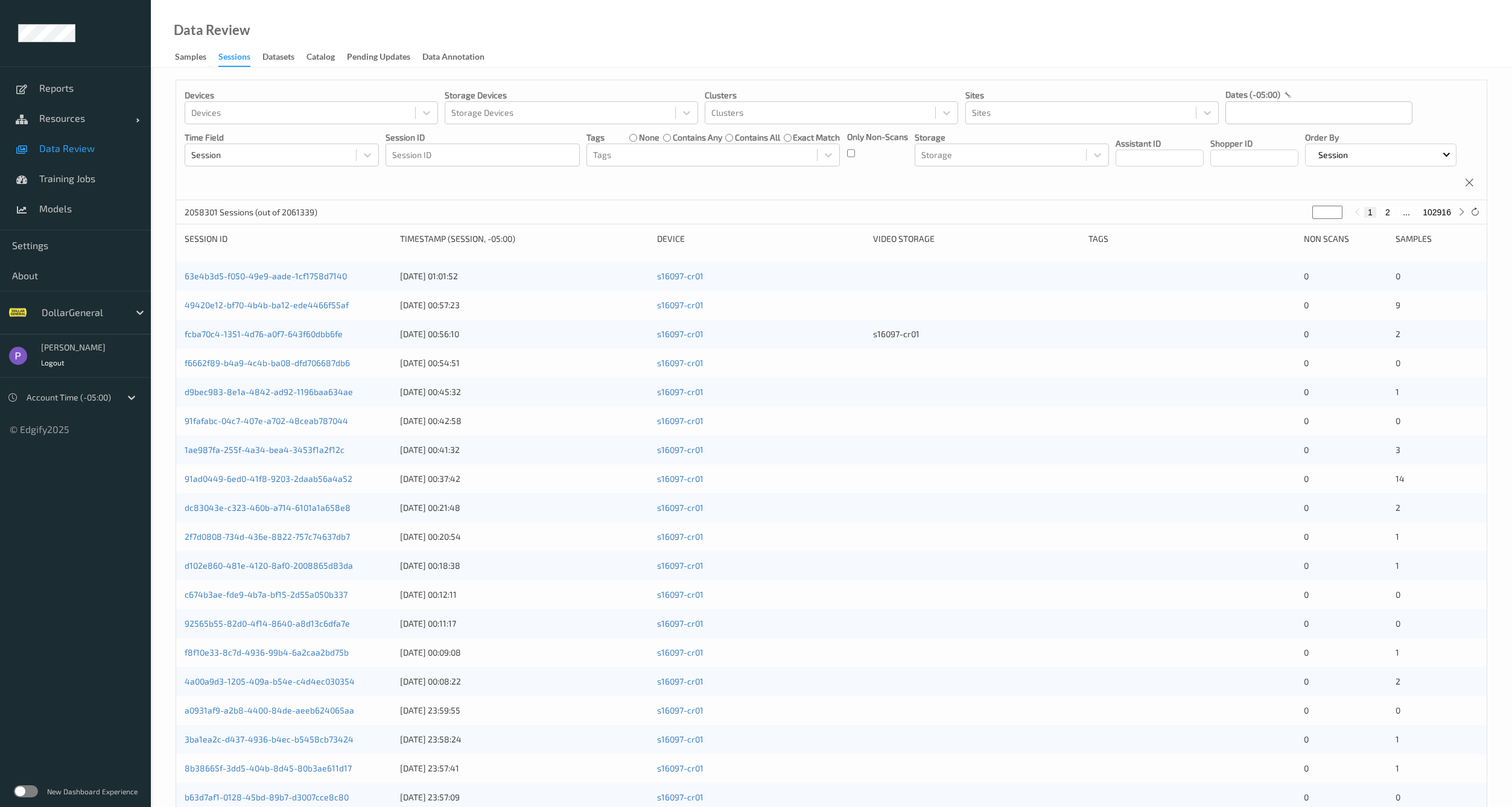
click at [1313, 245] on div "Non Scans" at bounding box center [1345, 239] width 82 height 12
click at [1314, 245] on div "Non Scans" at bounding box center [1345, 239] width 82 height 12
click at [1480, 219] on div at bounding box center [1475, 212] width 13 height 13
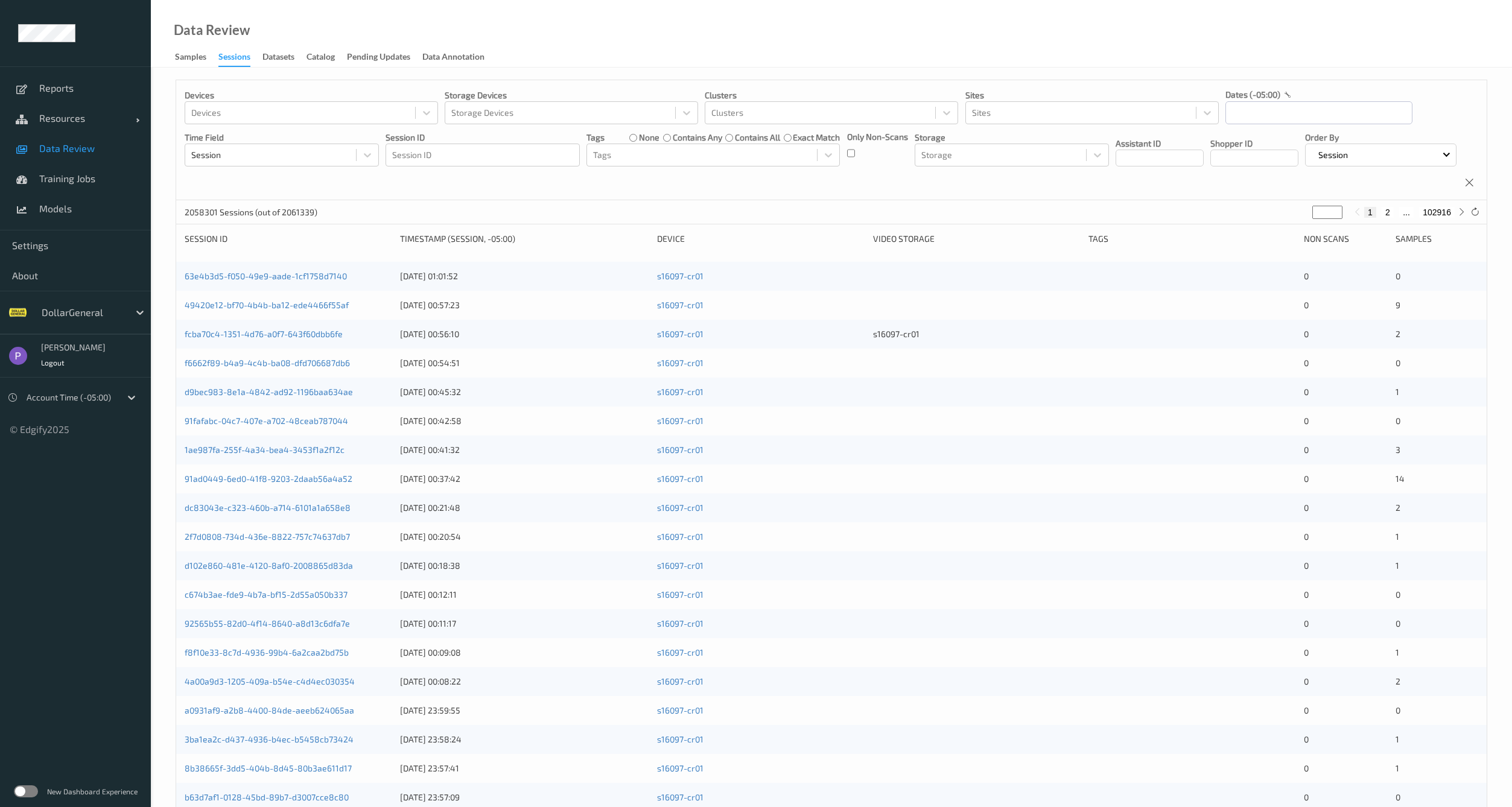
drag, startPoint x: 205, startPoint y: 14, endPoint x: 202, endPoint y: 20, distance: 6.7
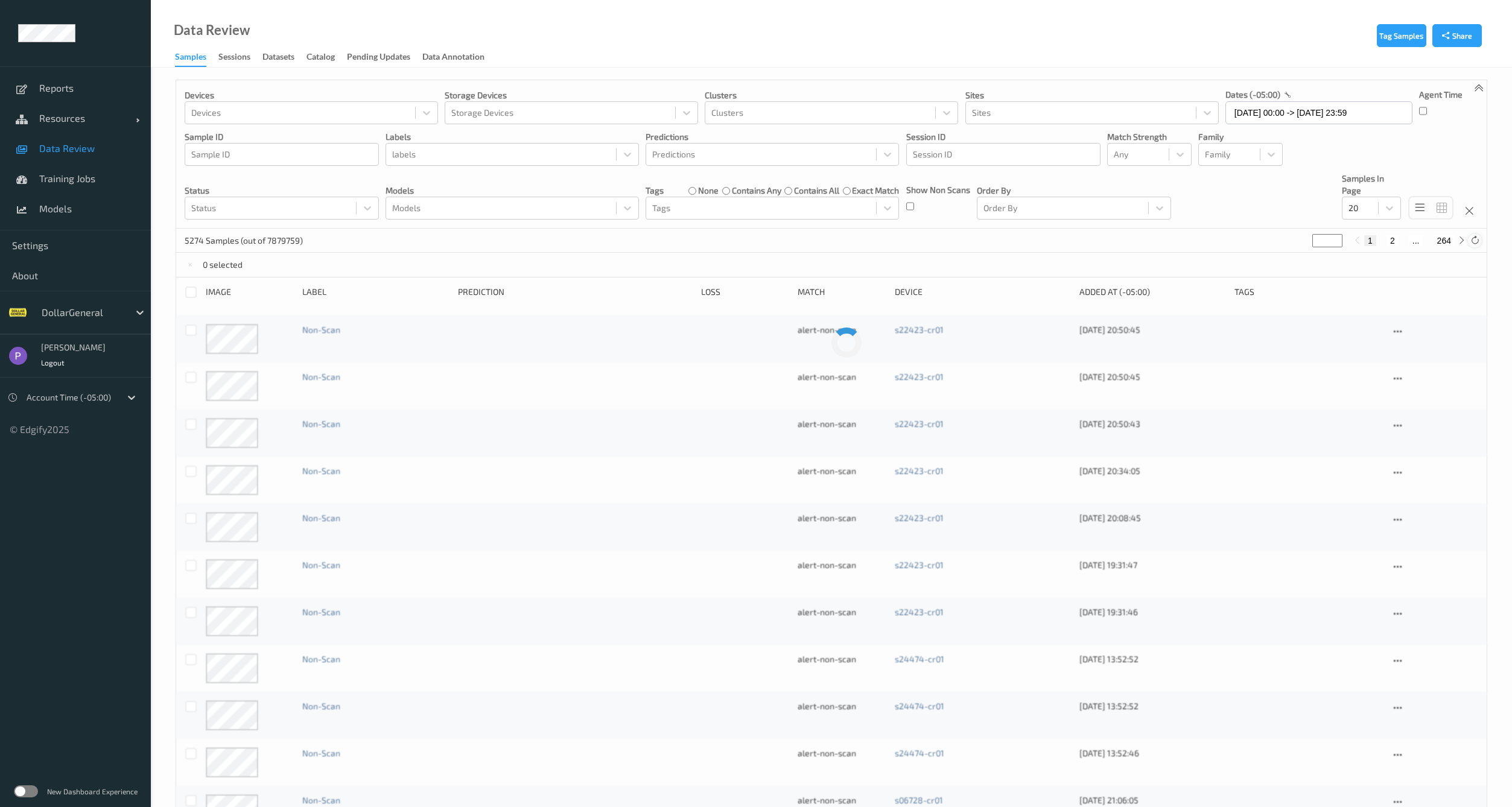
click at [1478, 239] on icon at bounding box center [1475, 241] width 9 height 9
click at [1478, 241] on icon at bounding box center [1475, 241] width 9 height 9
click at [373, 52] on div "Pending Updates" at bounding box center [379, 58] width 64 height 15
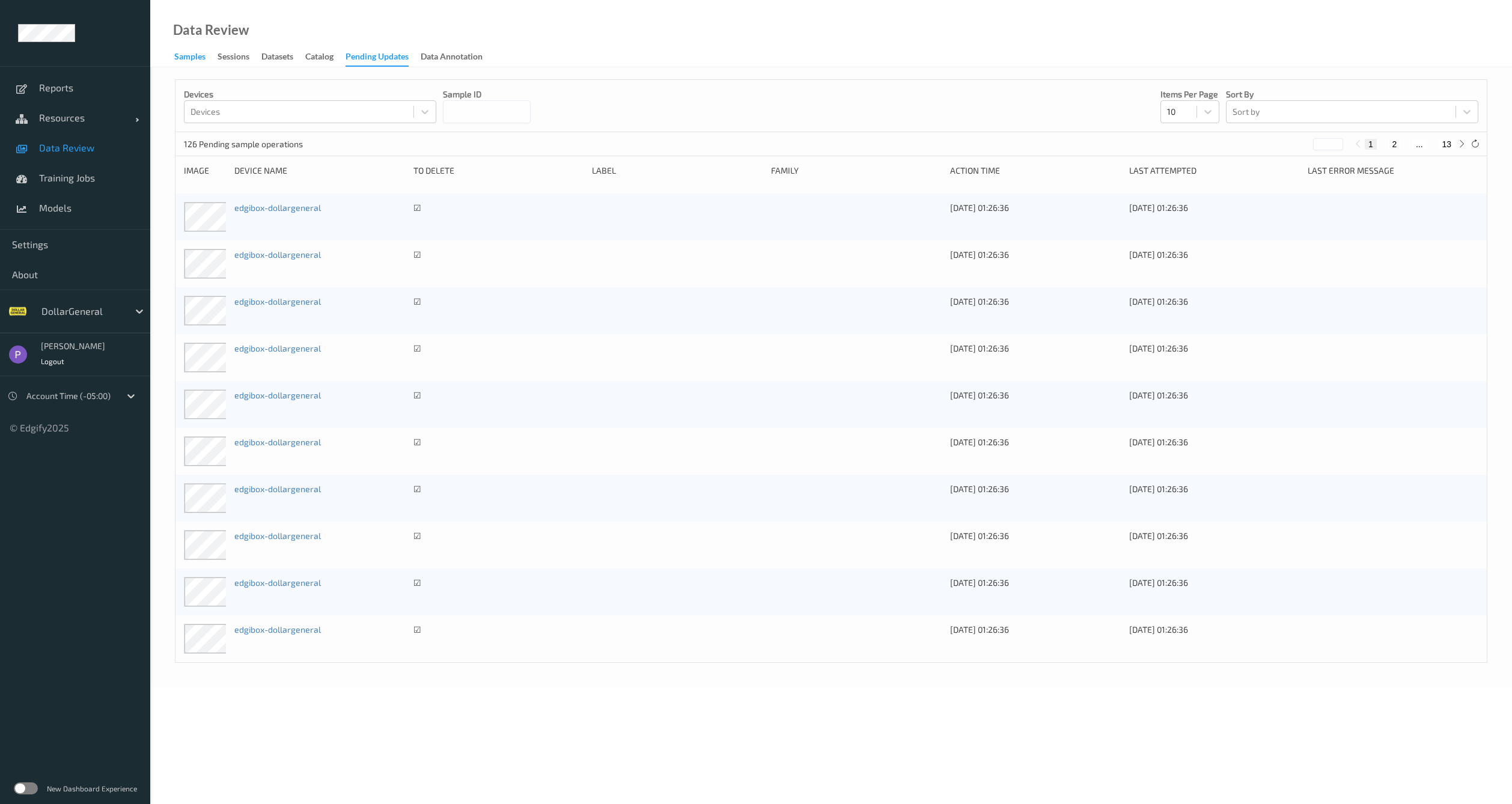
click at [179, 52] on div "Samples" at bounding box center [190, 58] width 31 height 15
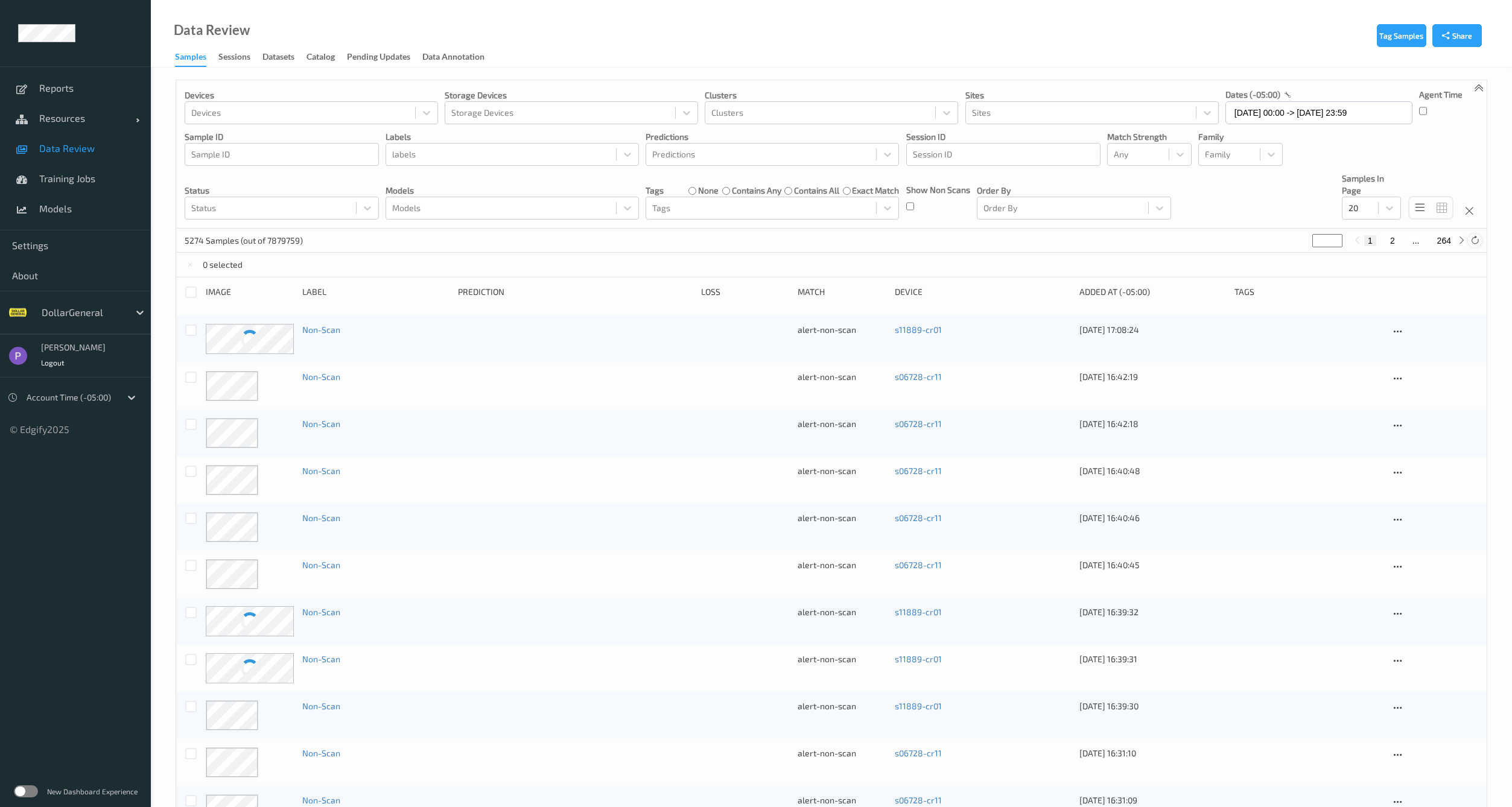
click at [1479, 240] on div at bounding box center [1475, 241] width 13 height 13
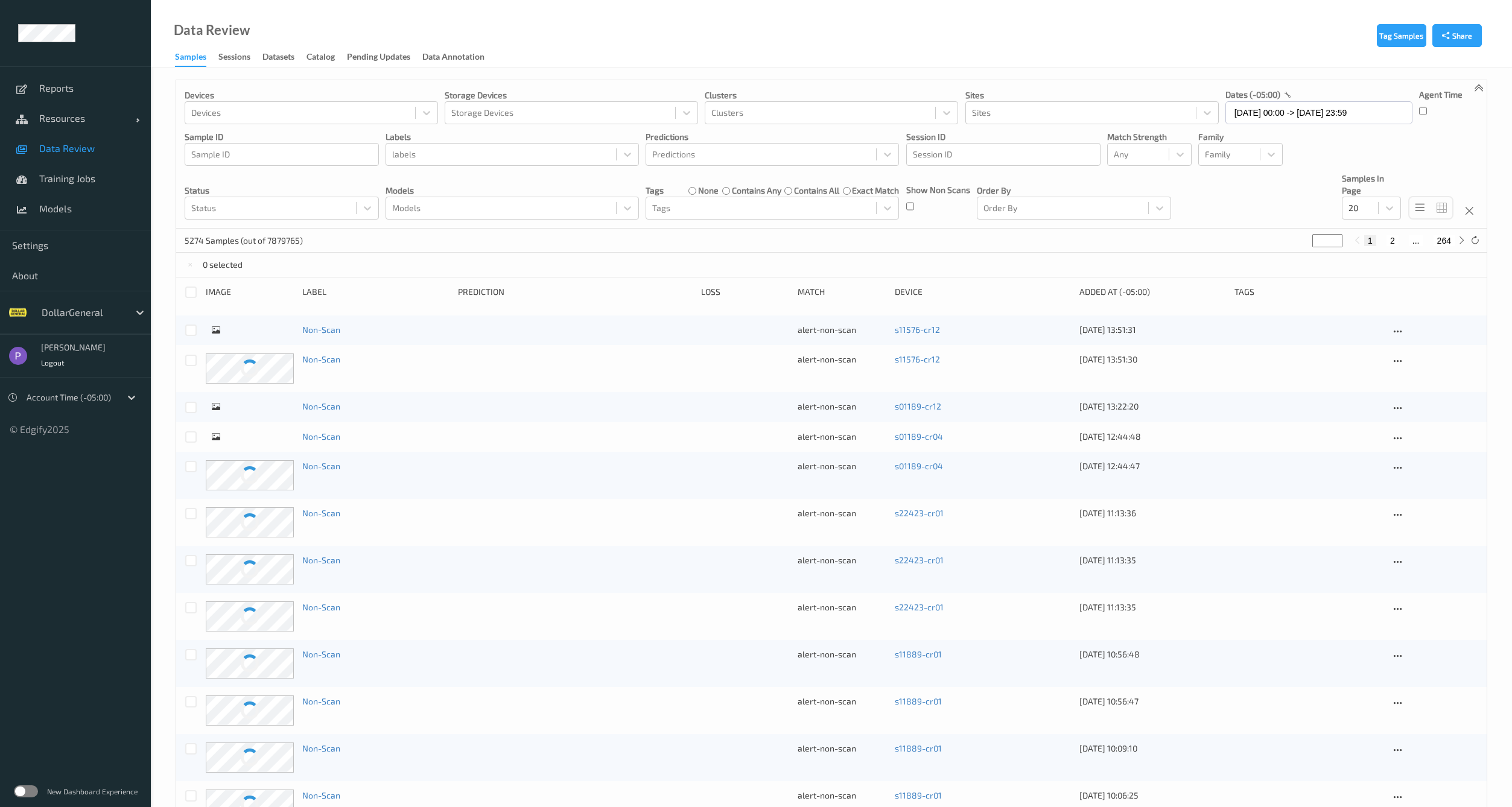
drag, startPoint x: 1479, startPoint y: 240, endPoint x: 758, endPoint y: 257, distance: 721.2
click at [758, 257] on div "Devices Devices Storage Devices Storage Devices Clusters Clusters Sites Sites d…" at bounding box center [831, 654] width 1312 height 1149
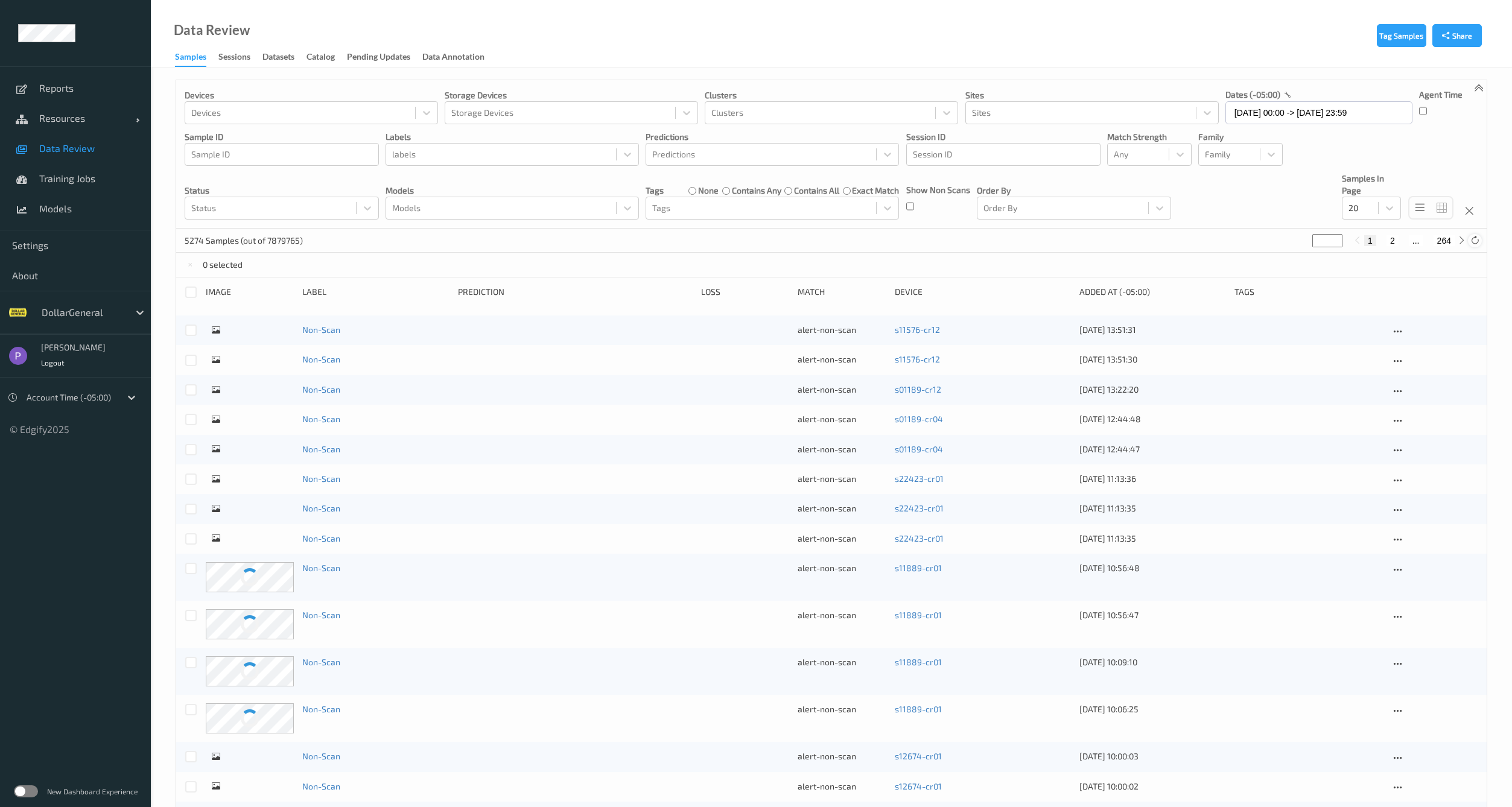
click at [1472, 244] on icon at bounding box center [1475, 241] width 9 height 9
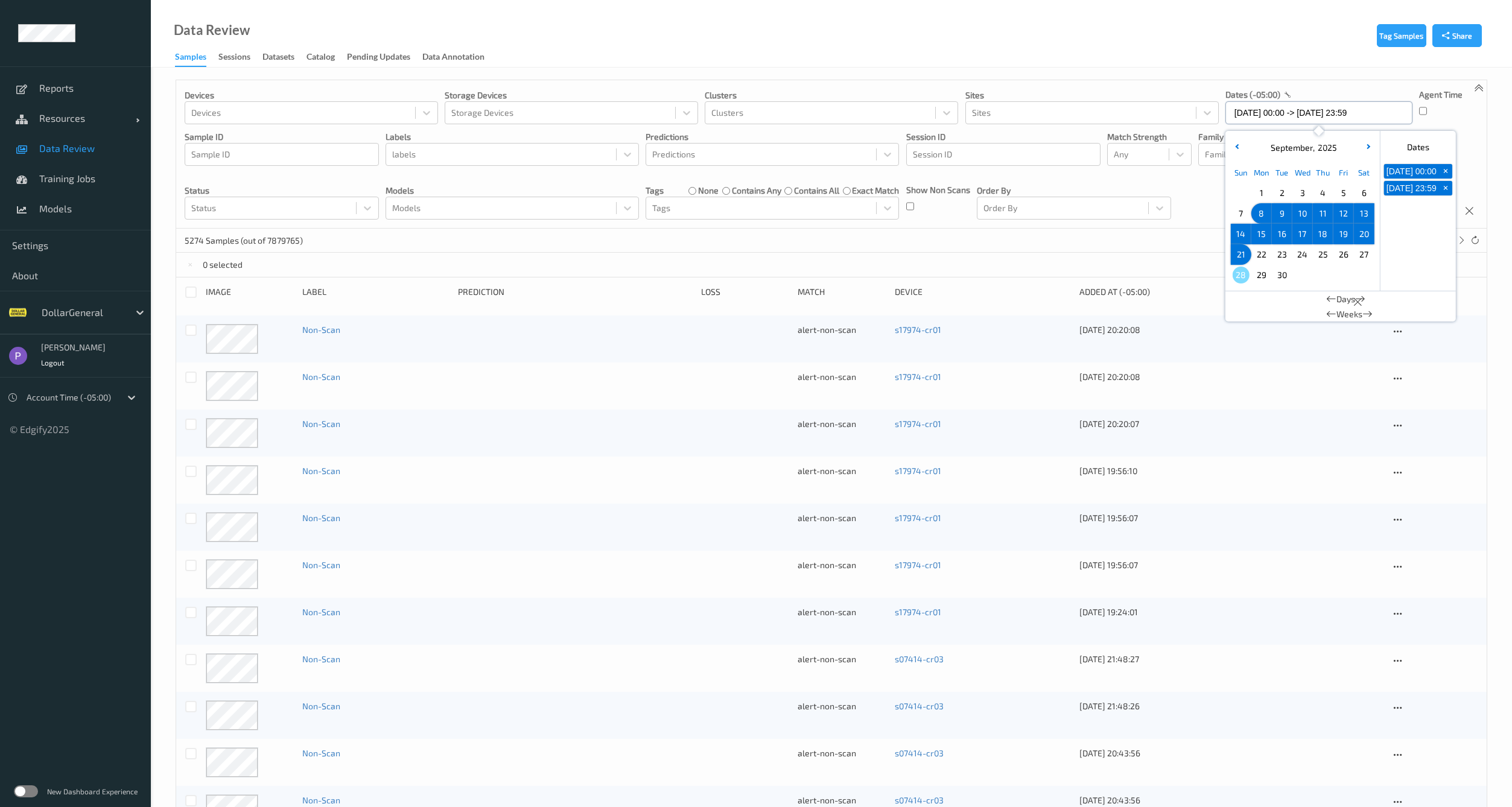
click at [1310, 113] on input "[DATE] 00:00 -> [DATE] 23:59" at bounding box center [1319, 112] width 187 height 23
click at [627, 240] on div "5274 Samples (out of 7879765) * 1 2 ... 264" at bounding box center [831, 241] width 1310 height 24
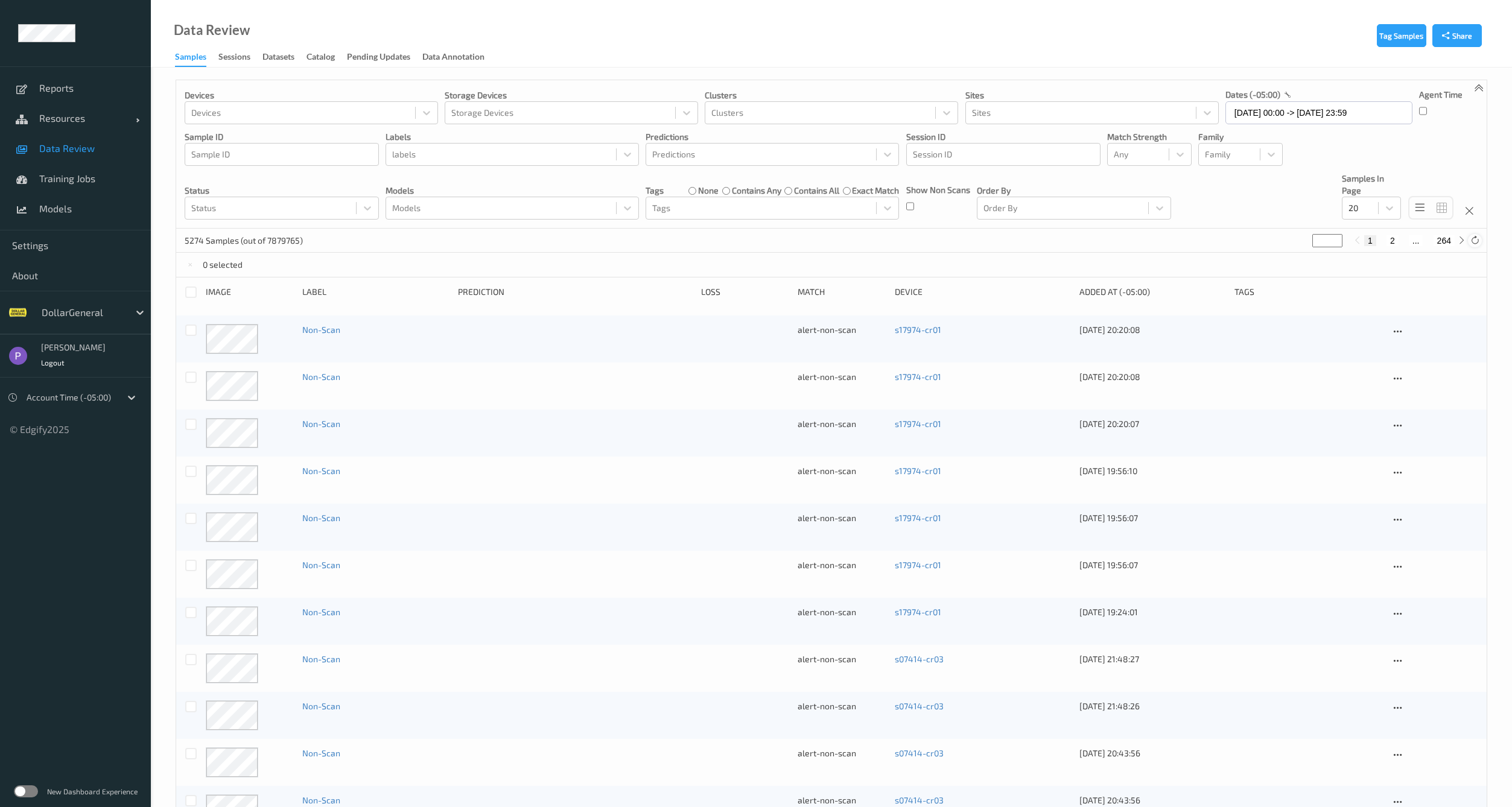
click at [1472, 243] on icon at bounding box center [1475, 241] width 9 height 9
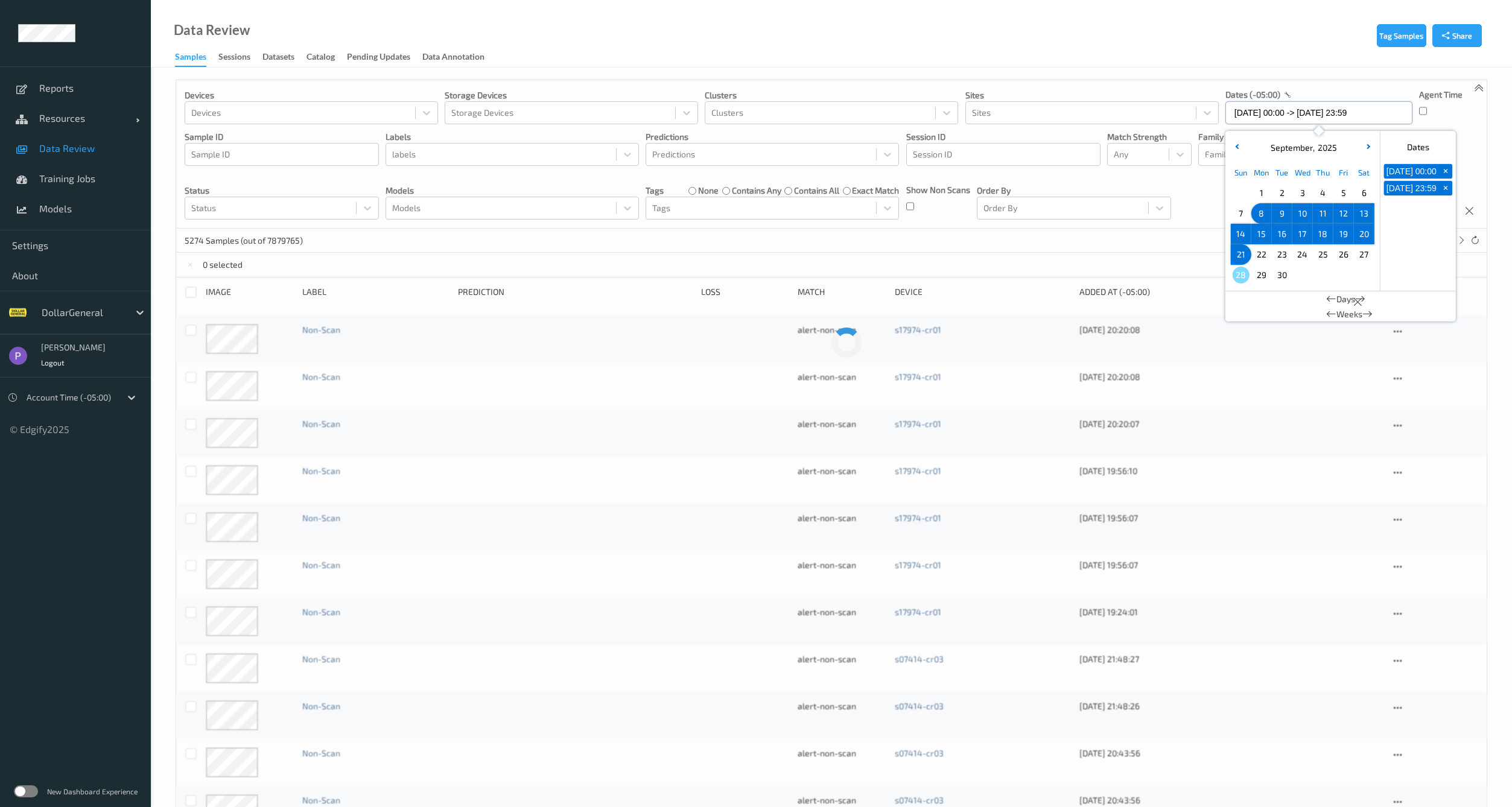
click at [1265, 121] on input "[DATE] 00:00 -> [DATE] 23:59" at bounding box center [1319, 112] width 187 height 23
click at [1264, 211] on span "8" at bounding box center [1262, 214] width 17 height 17
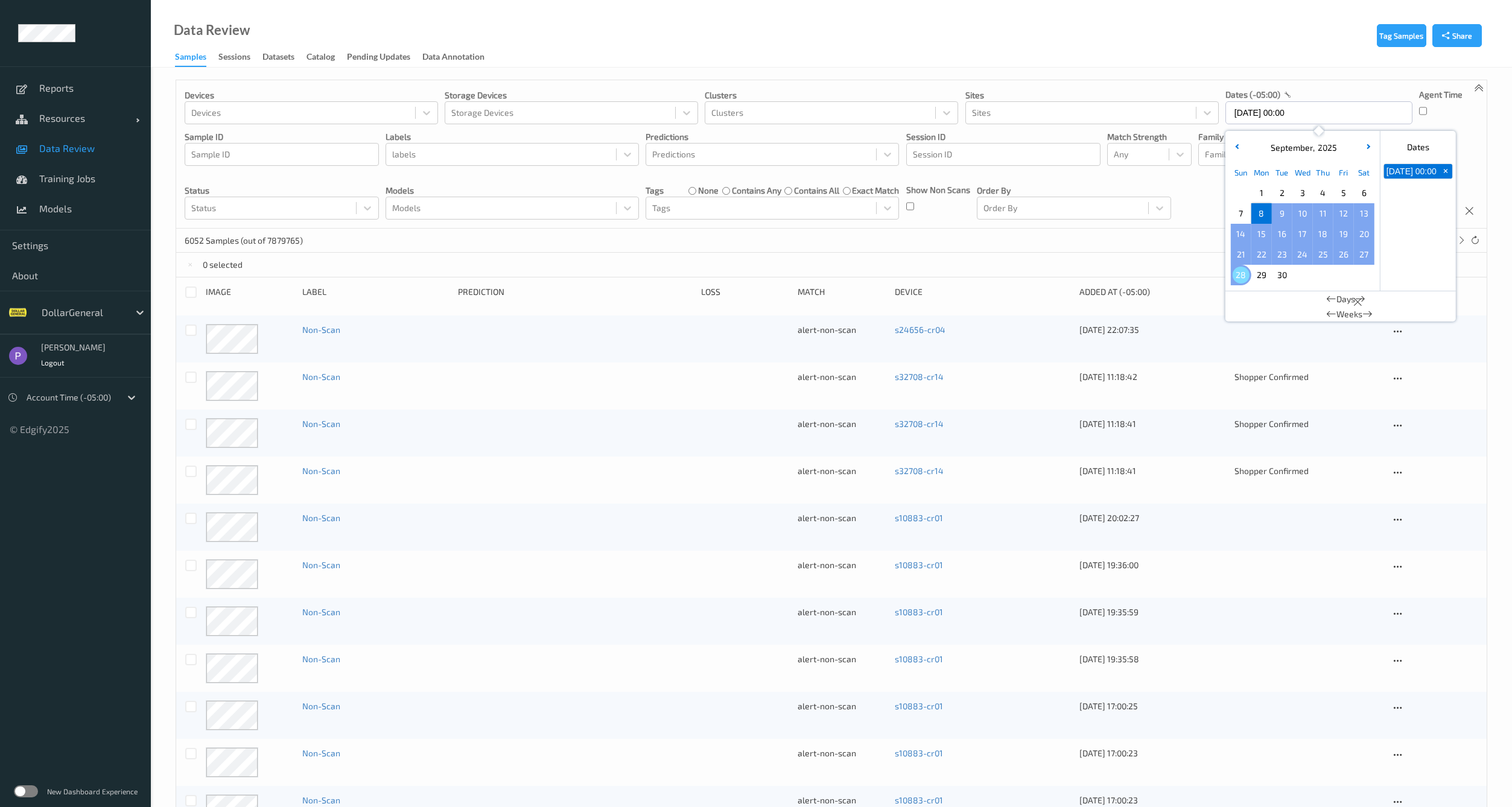
click at [1241, 273] on span "28" at bounding box center [1241, 275] width 17 height 17
click at [1035, 253] on div "0 selected" at bounding box center [831, 265] width 1310 height 24
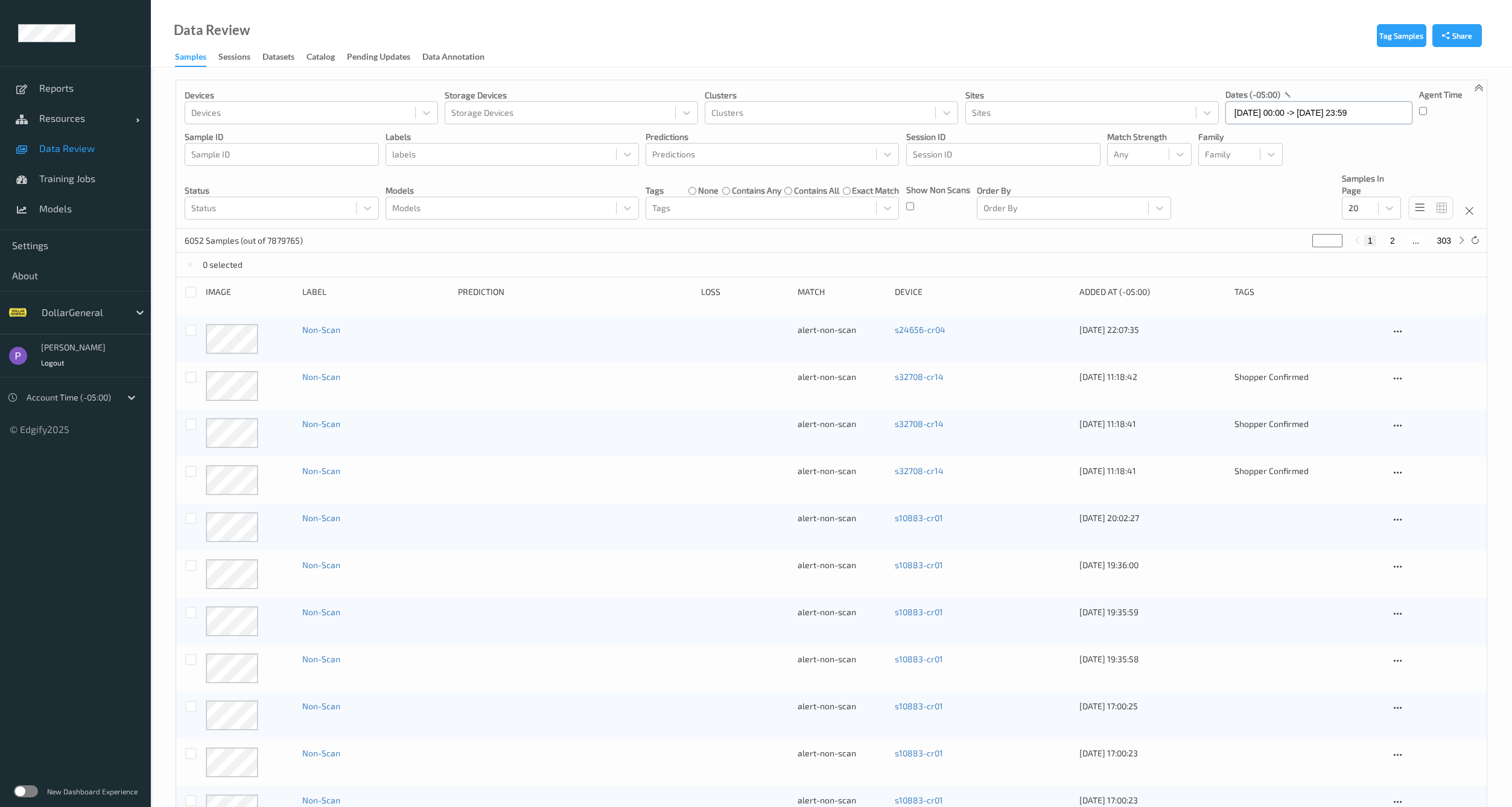
click at [1302, 111] on input "[DATE] 00:00 -> [DATE] 23:59" at bounding box center [1319, 112] width 187 height 23
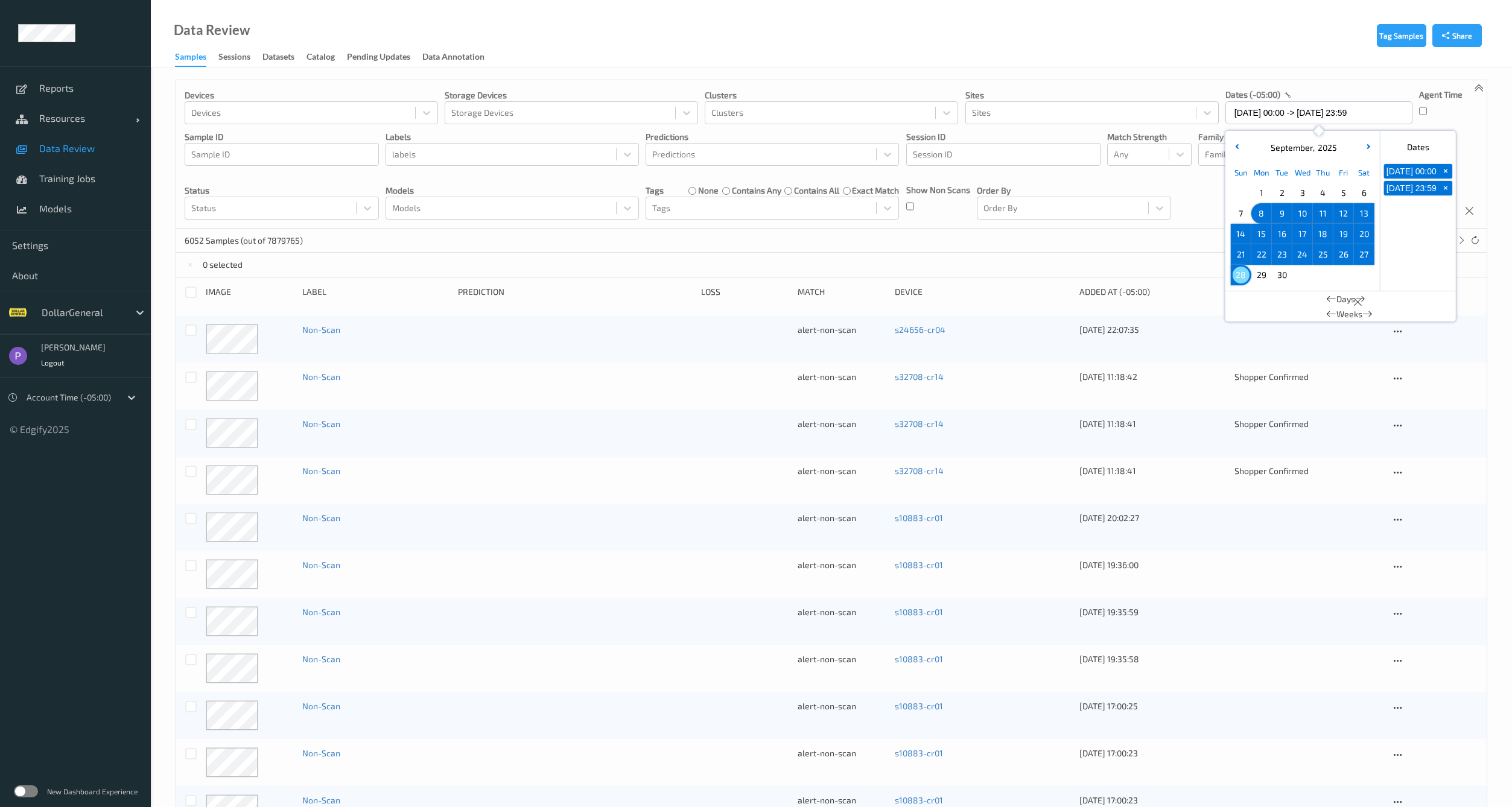
click at [1259, 211] on span "8" at bounding box center [1262, 214] width 17 height 17
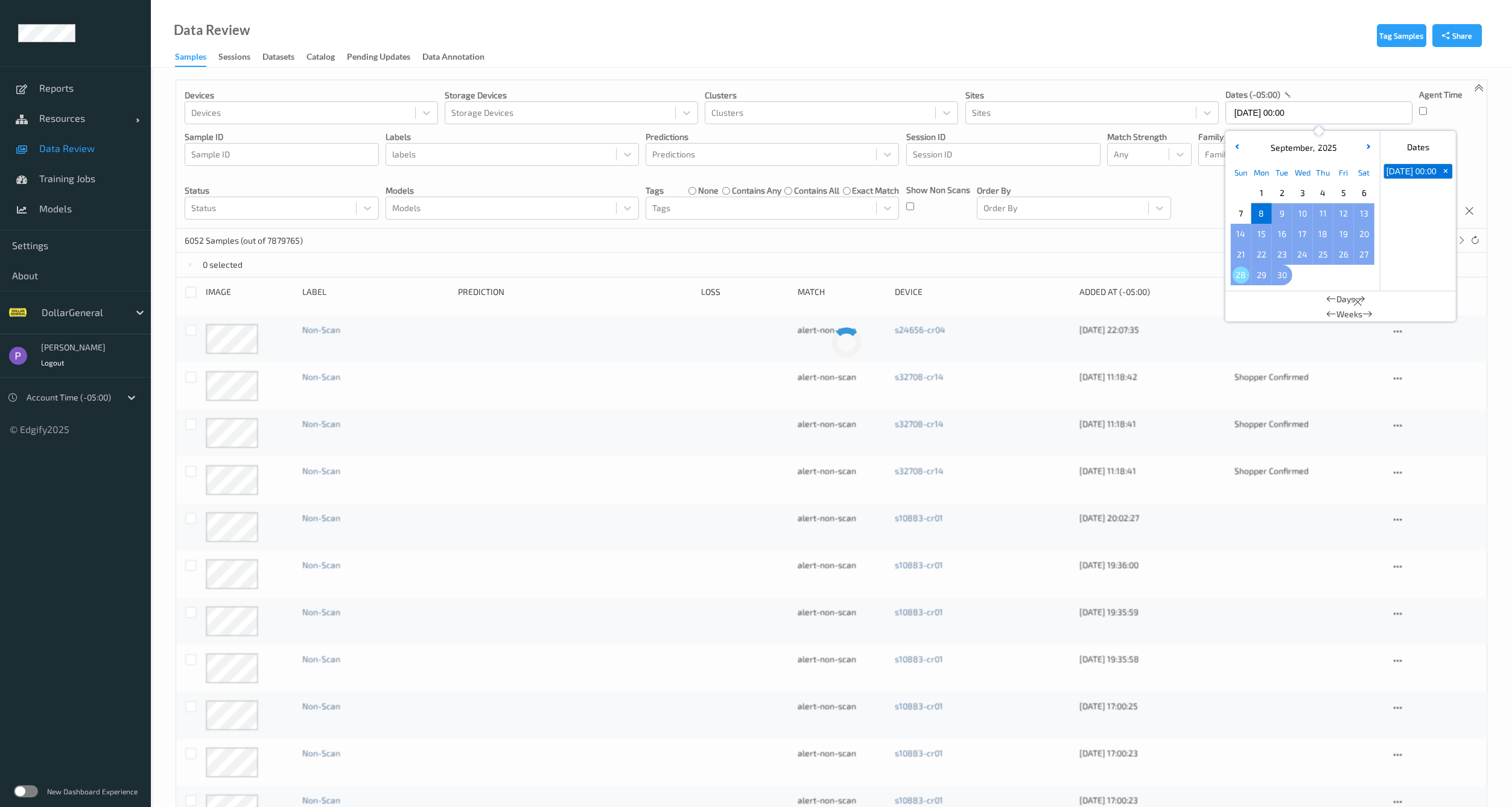
click at [1287, 275] on span "30" at bounding box center [1282, 275] width 17 height 17
type input "[DATE] 00:00 -> [DATE] 23:59"
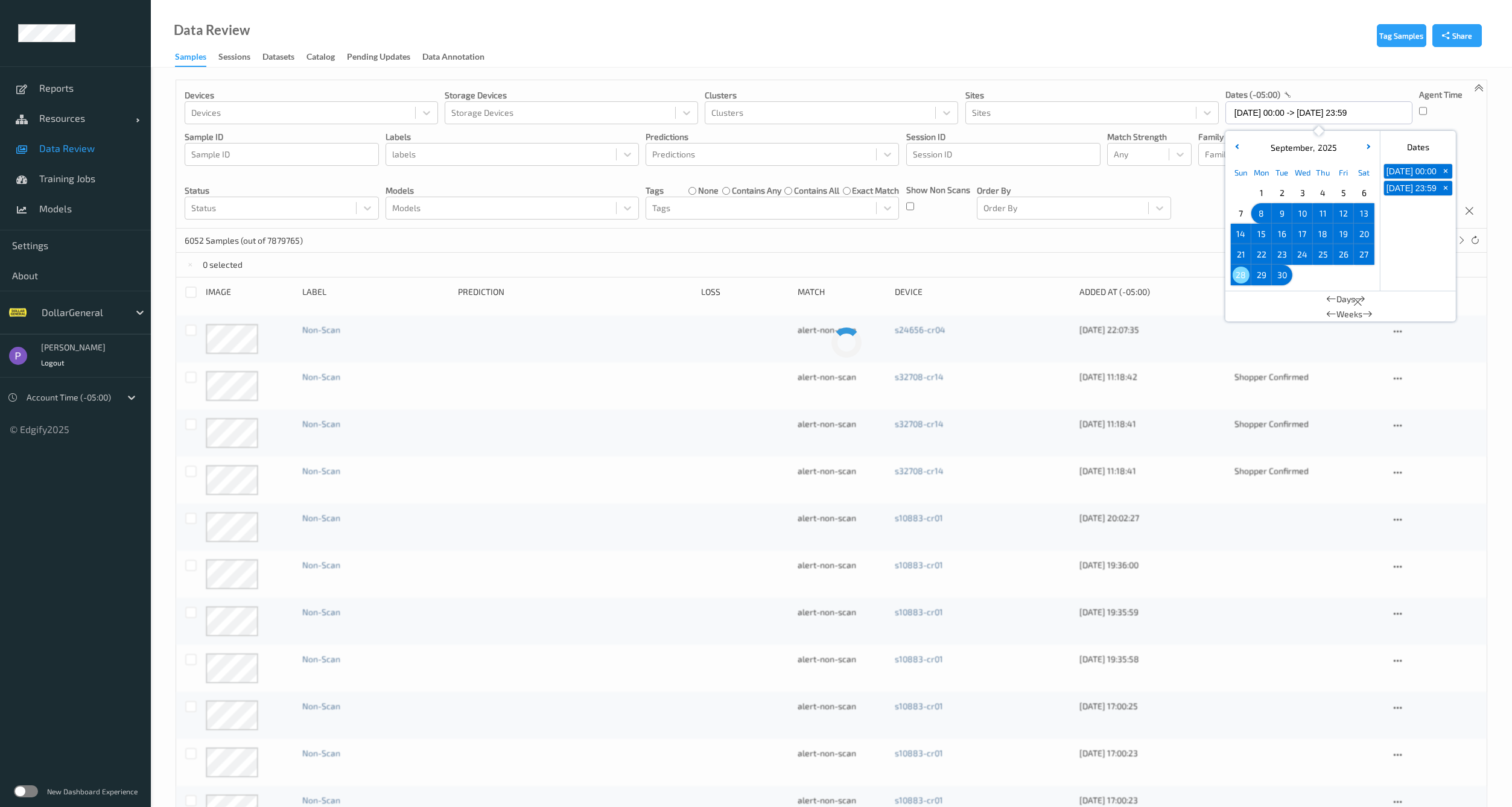
click at [1100, 229] on div "6052 Samples (out of 7879765) * 1 2 ... 303" at bounding box center [831, 241] width 1310 height 24
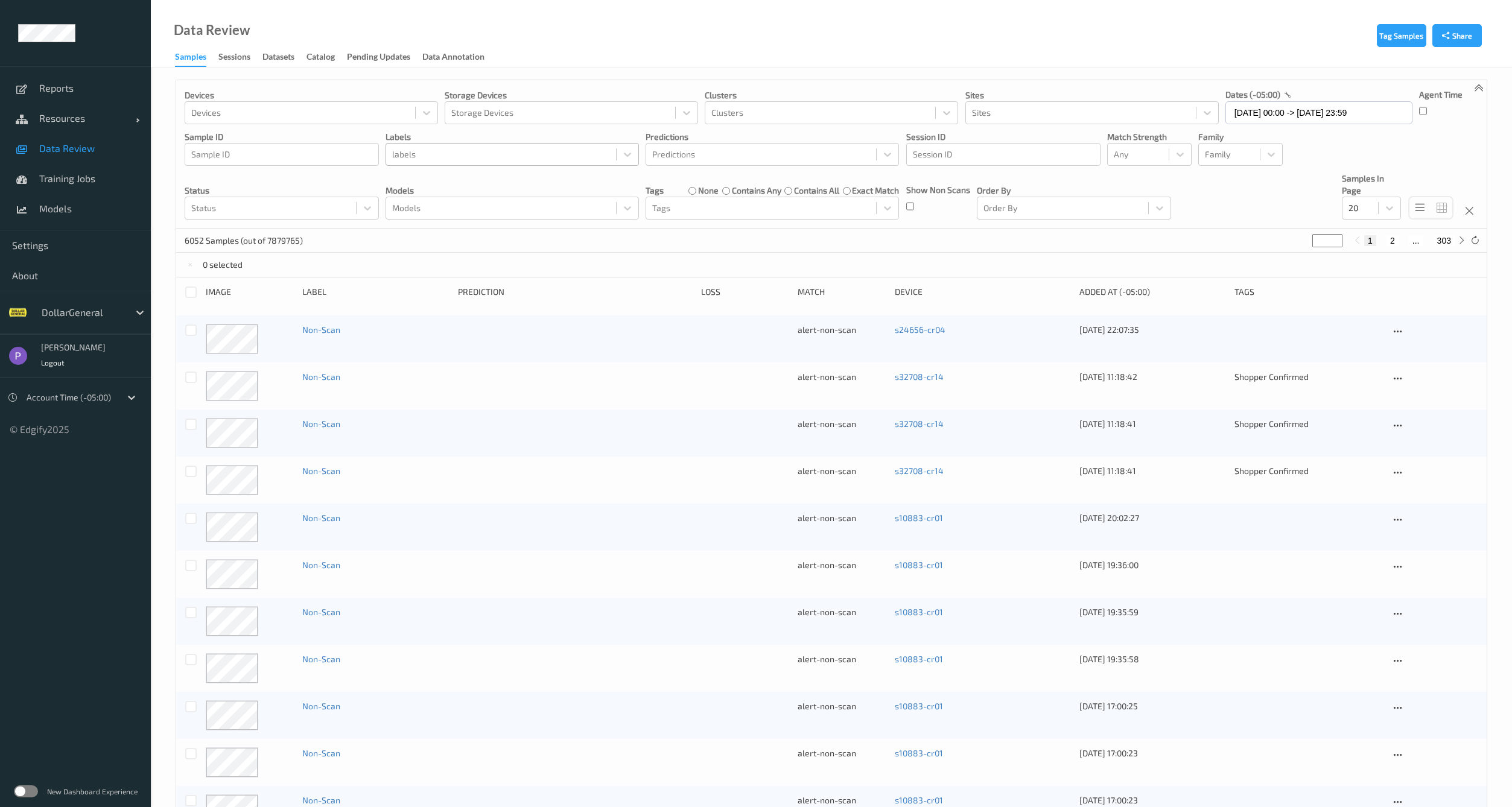
click at [485, 152] on div at bounding box center [501, 154] width 218 height 14
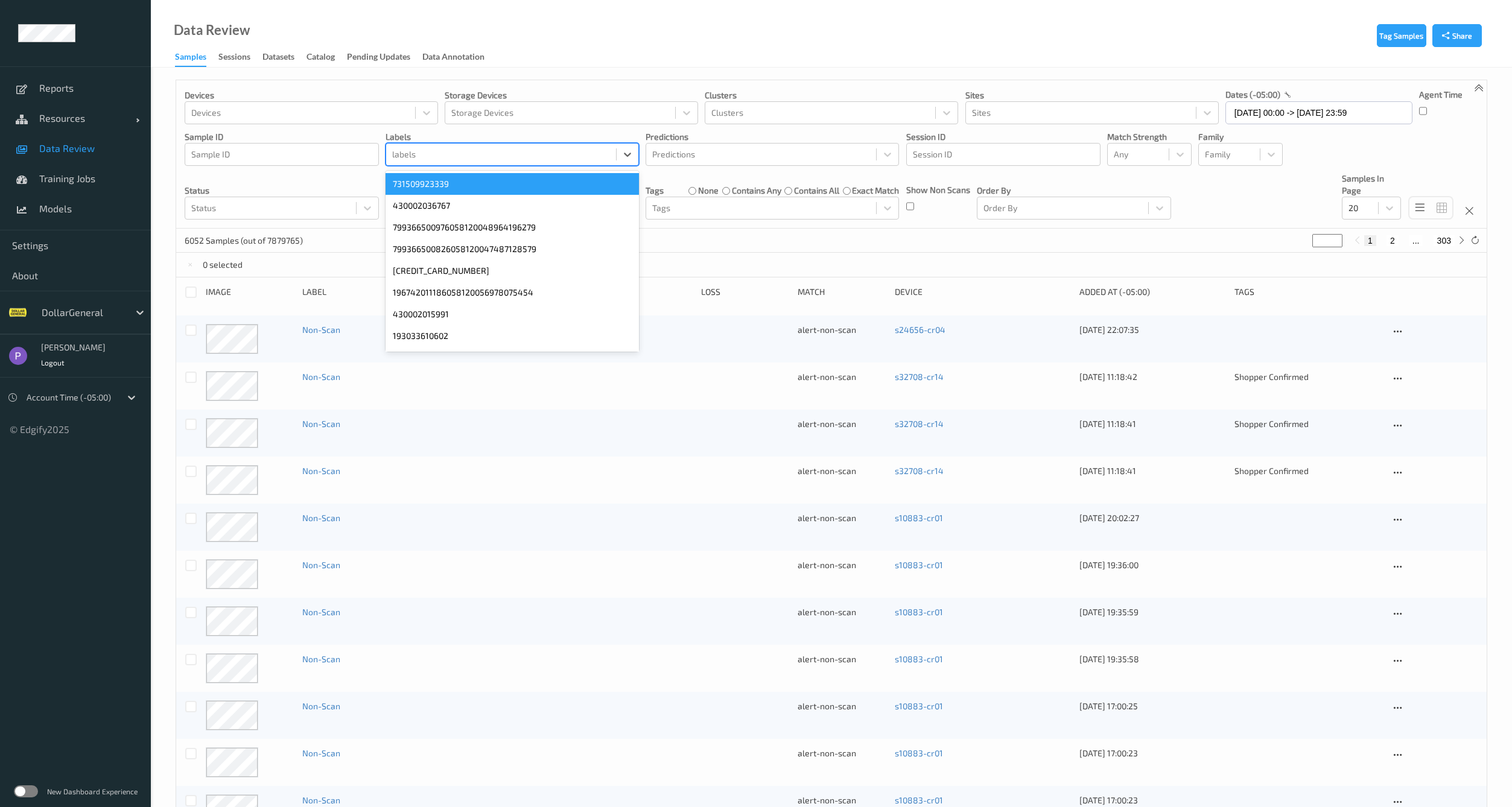
click at [485, 155] on div at bounding box center [501, 154] width 218 height 14
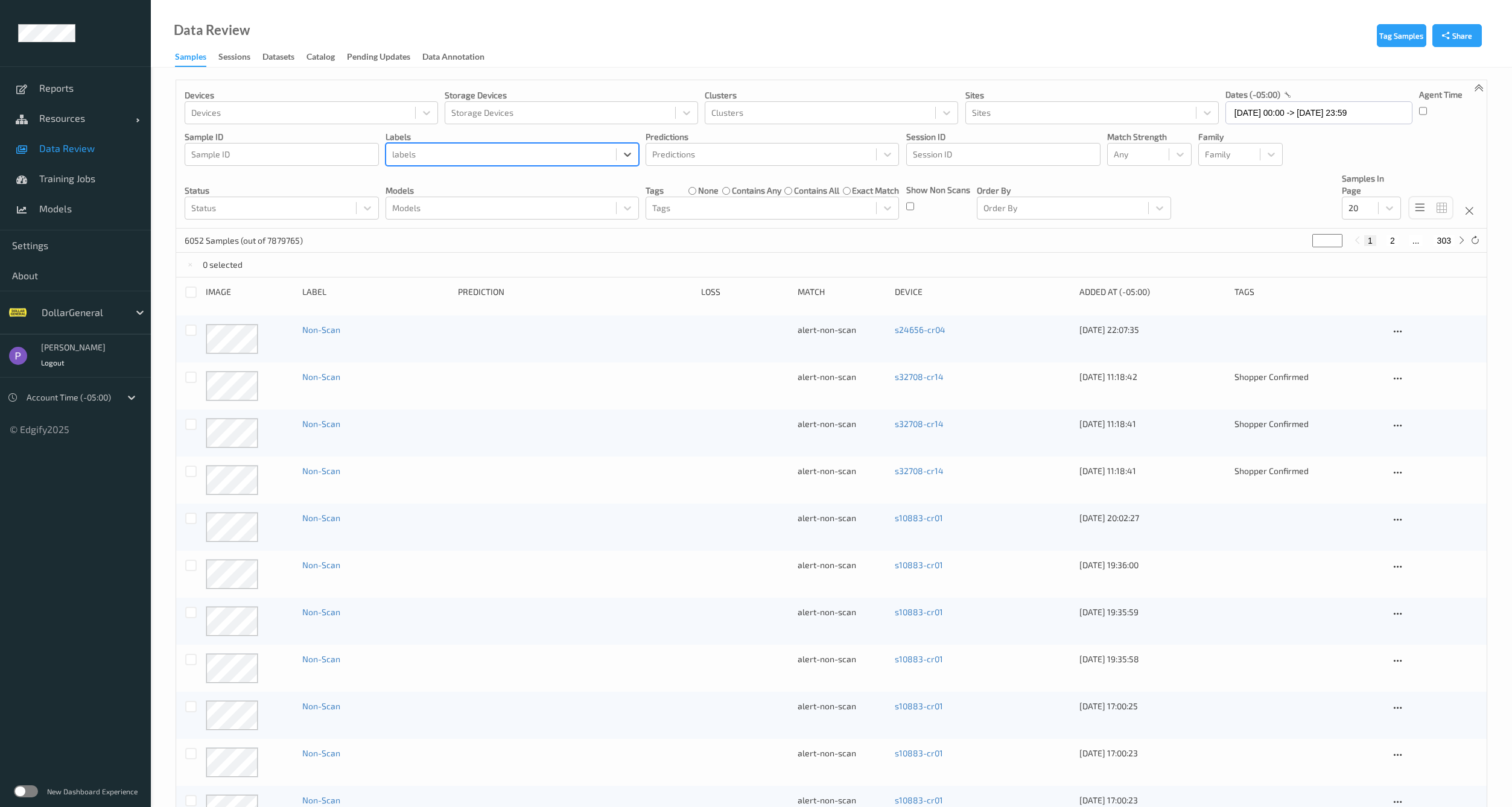
click at [485, 155] on div at bounding box center [501, 154] width 218 height 14
type input "Non-Scan"
click at [1475, 238] on icon at bounding box center [1475, 241] width 9 height 9
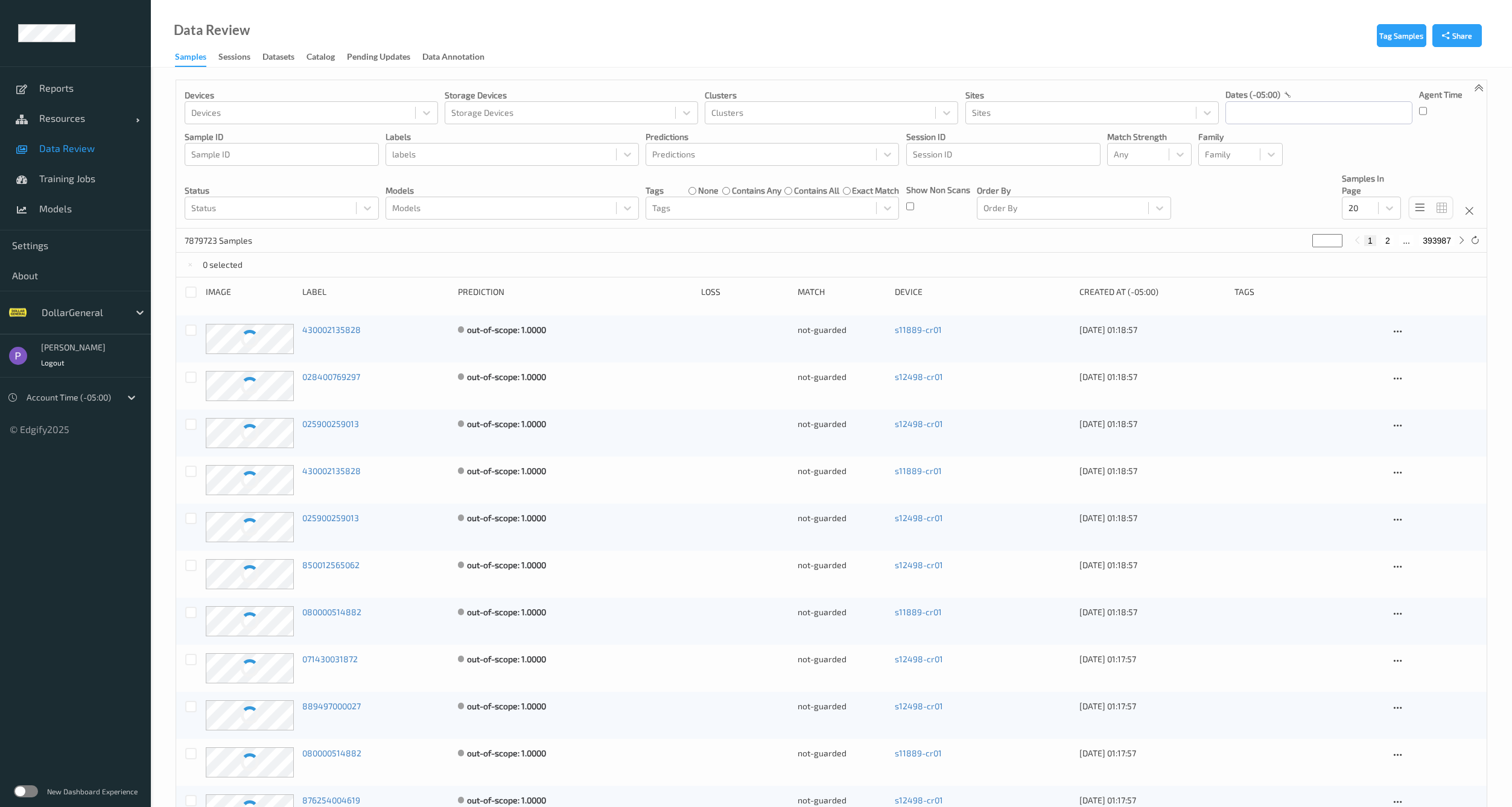
click at [31, 791] on label at bounding box center [26, 791] width 24 height 12
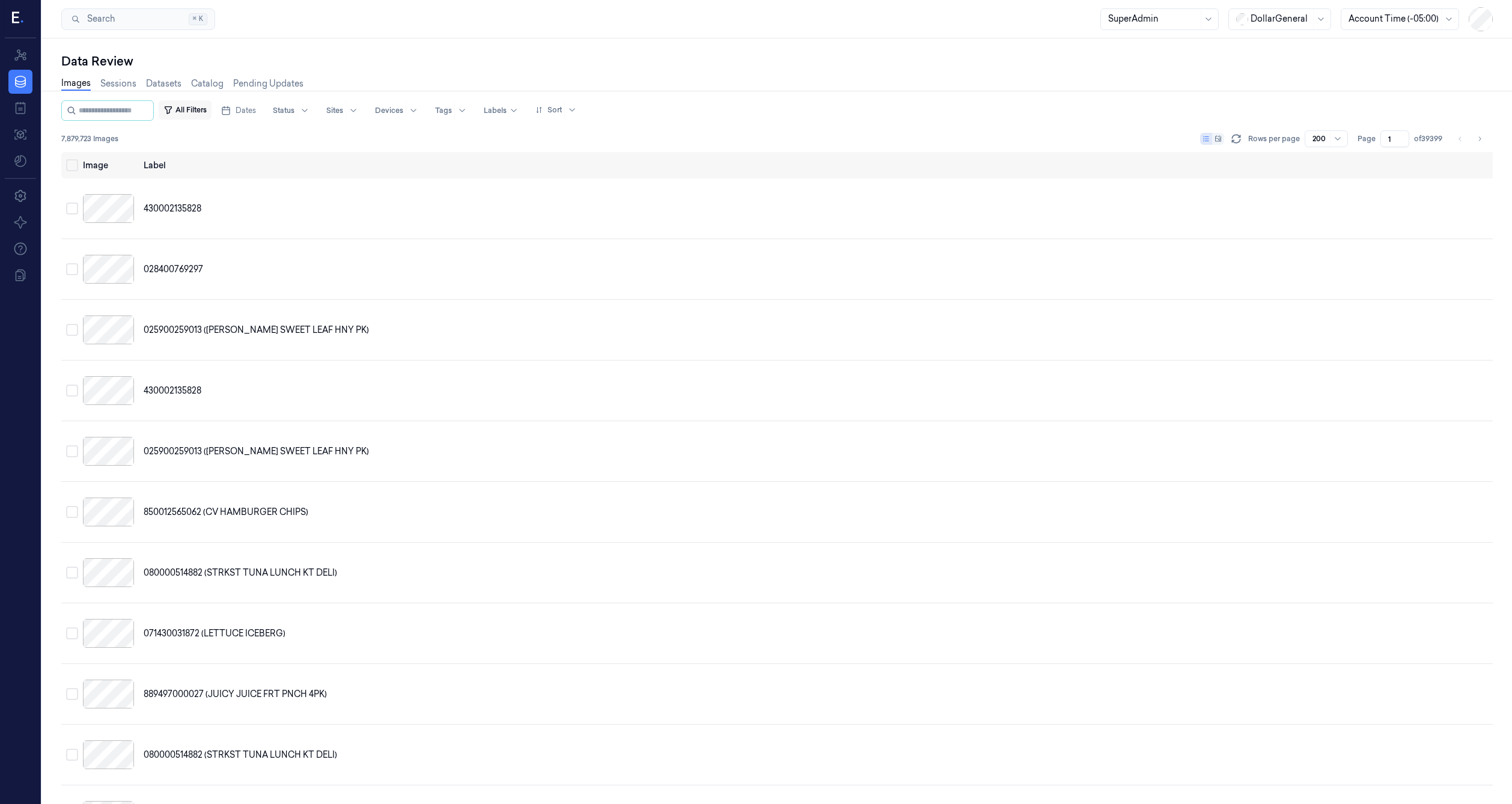
click at [201, 110] on button "All Filters" at bounding box center [184, 110] width 53 height 19
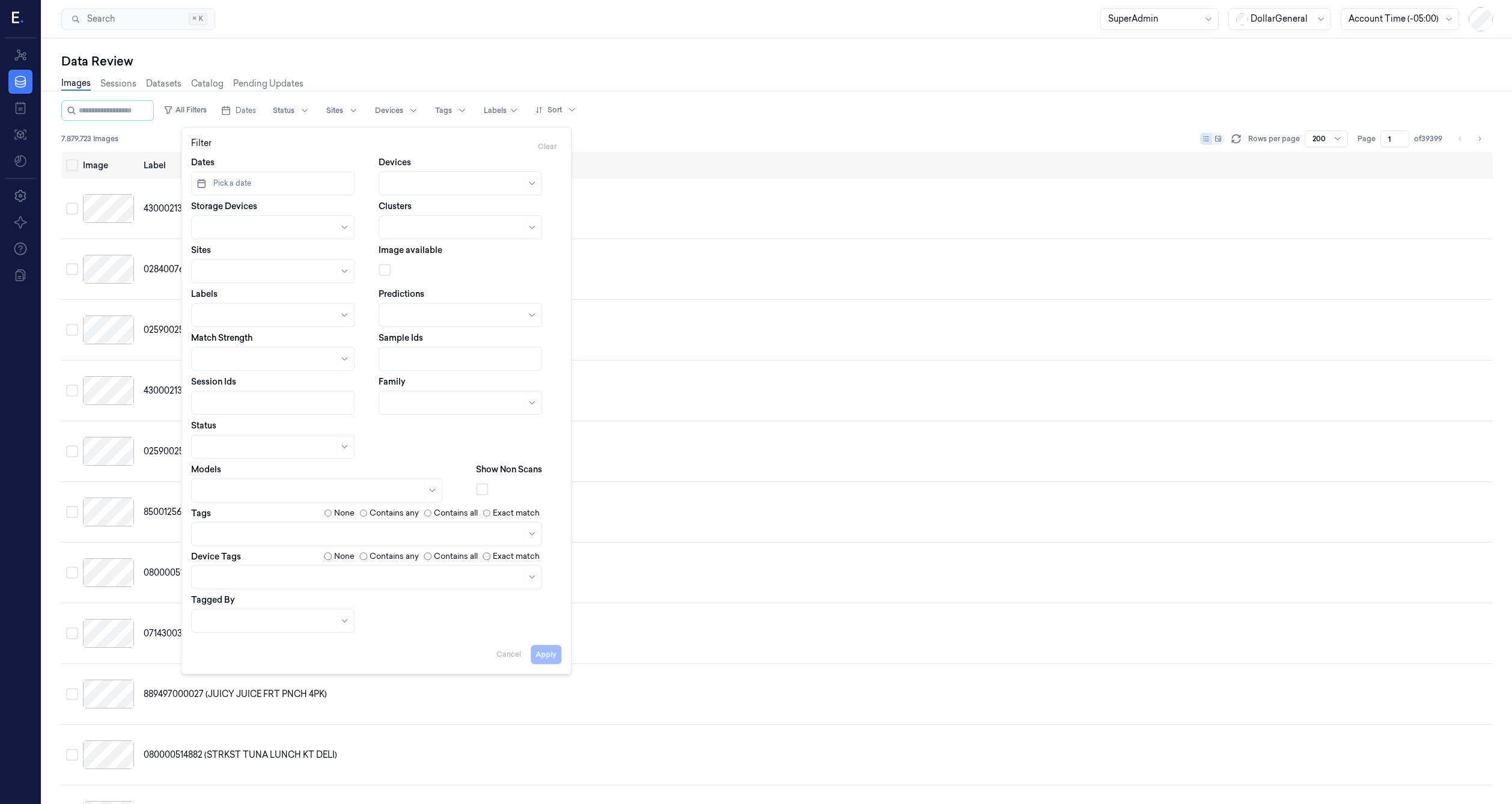
click at [257, 196] on div "Dates Pick a date Devices Storage Devices Clusters Sites Image available Labels…" at bounding box center [376, 394] width 370 height 476
click at [258, 193] on button "Pick a date" at bounding box center [273, 183] width 164 height 24
click at [258, 193] on button "button" at bounding box center [273, 183] width 164 height 24
click at [255, 306] on div at bounding box center [267, 314] width 138 height 17
type input "Non-Scan"
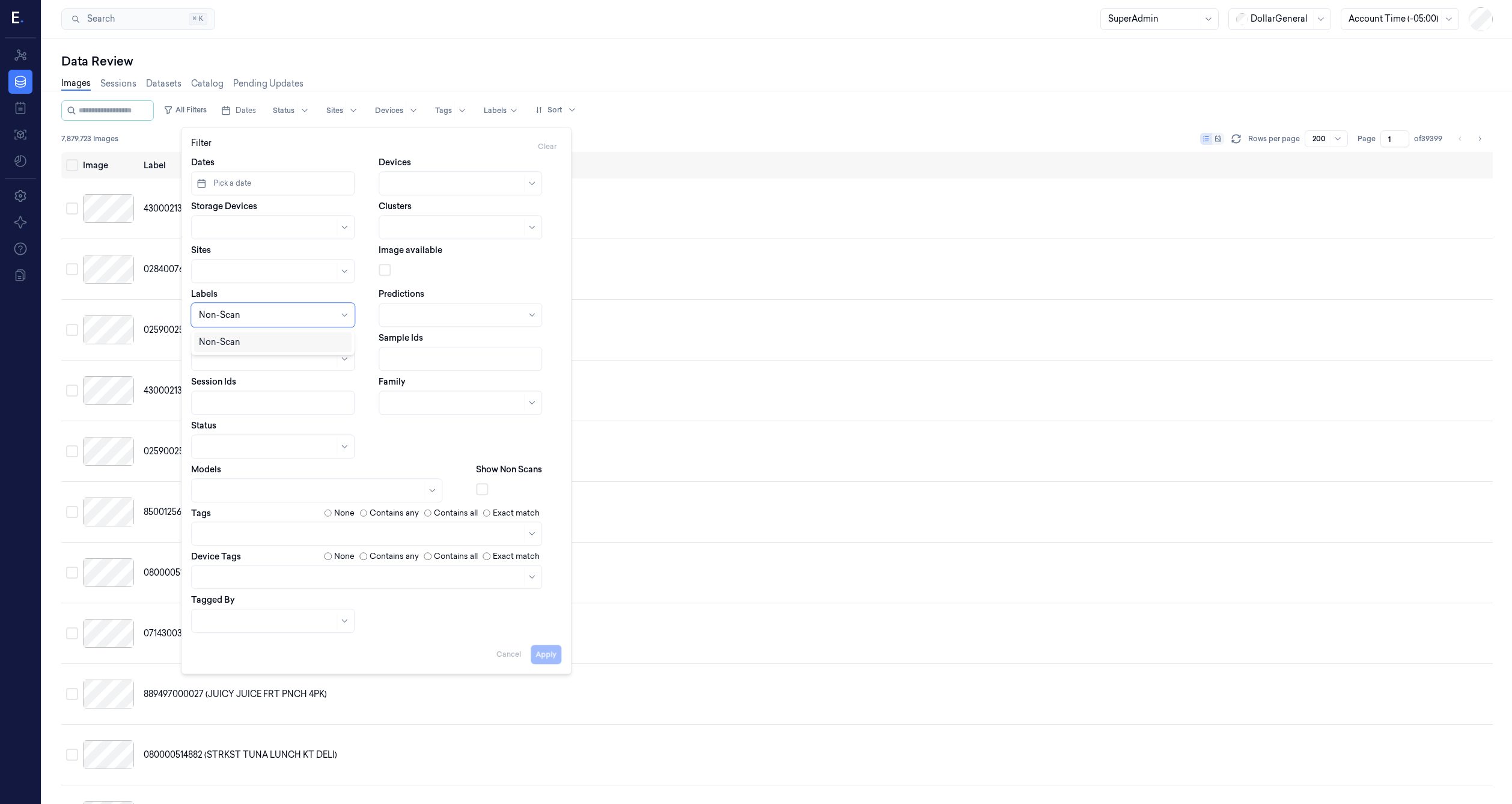
click at [252, 333] on div "Non-Scan" at bounding box center [273, 342] width 158 height 20
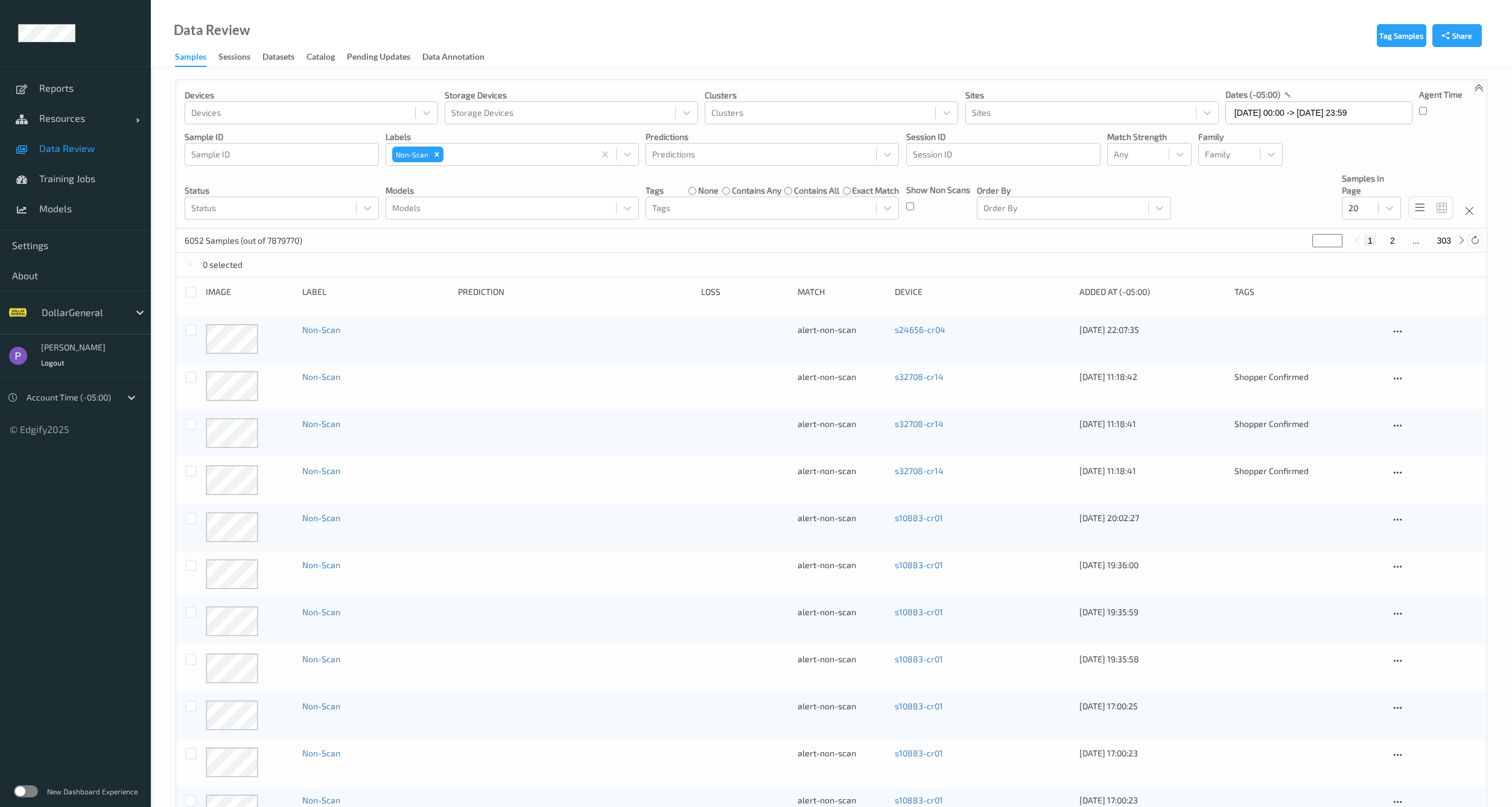
click at [1473, 239] on icon at bounding box center [1475, 241] width 9 height 9
click at [1334, 116] on input "[DATE] 00:00 -> [DATE] 23:59" at bounding box center [1319, 112] width 187 height 23
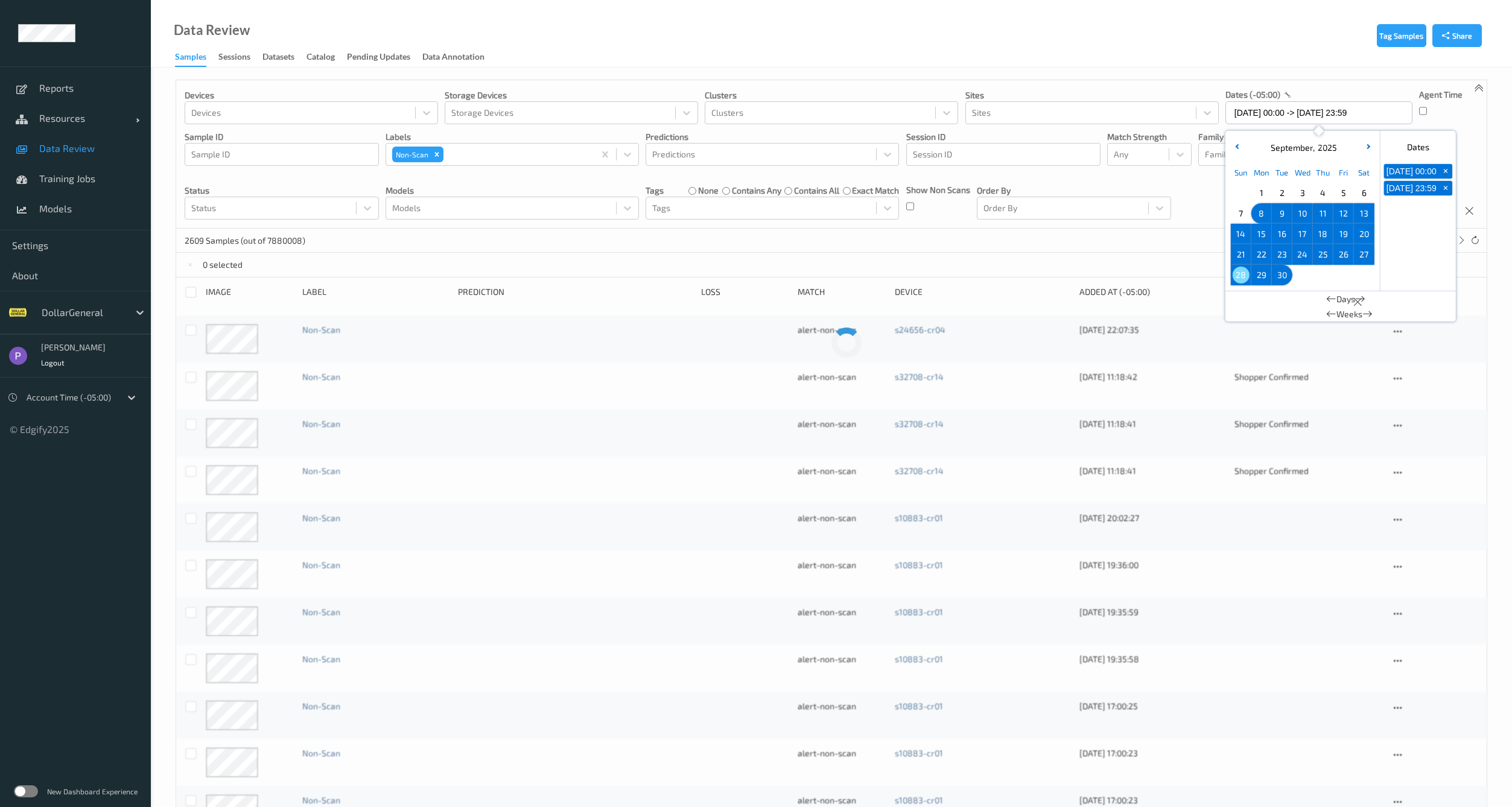
click at [1265, 211] on span "8" at bounding box center [1262, 214] width 17 height 17
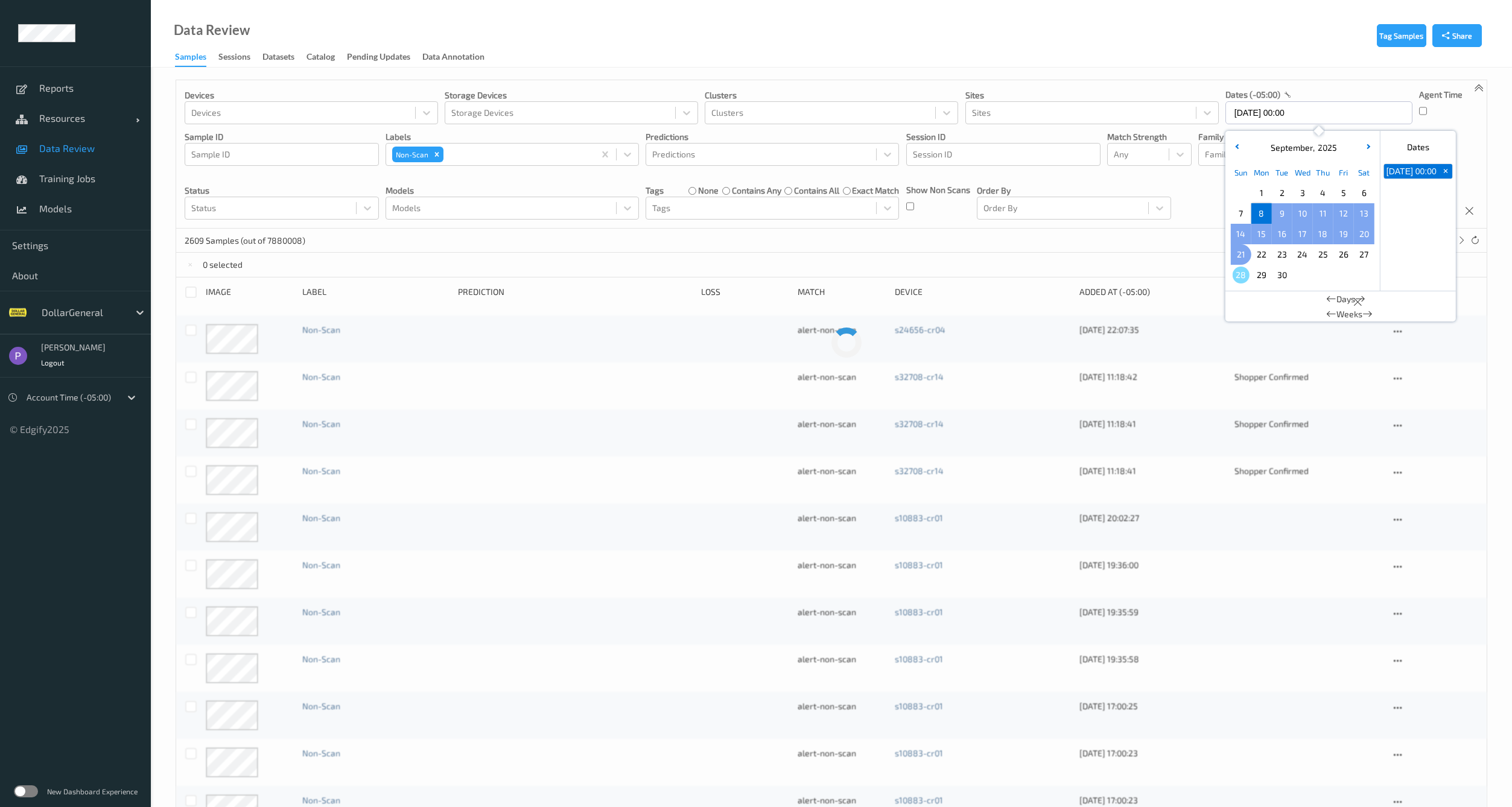
click at [1241, 252] on span "21" at bounding box center [1241, 254] width 17 height 17
type input "[DATE] 00:00 -> [DATE] 23:59"
click at [1145, 252] on div "5274 Samples (out of 7880008) * 1 2 ... 264" at bounding box center [831, 241] width 1310 height 24
